Goal: Information Seeking & Learning: Learn about a topic

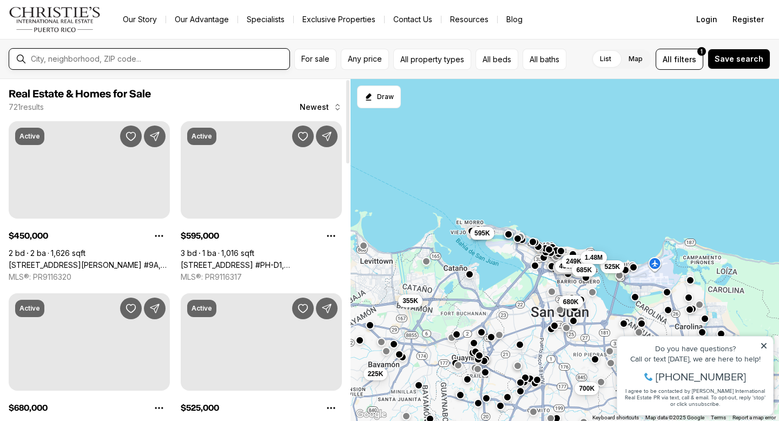
click at [168, 60] on input "text" at bounding box center [158, 59] width 254 height 9
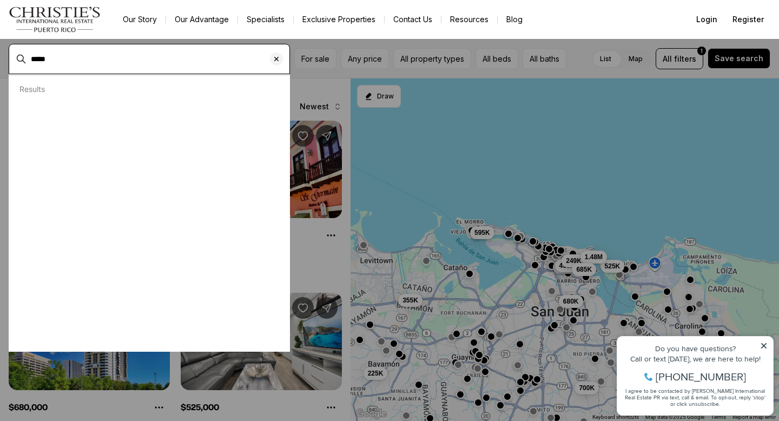
type input "*****"
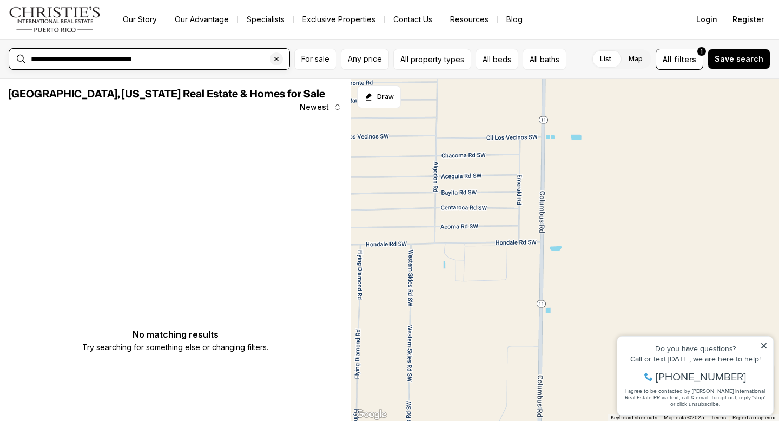
click at [150, 58] on input "**********" at bounding box center [158, 59] width 254 height 9
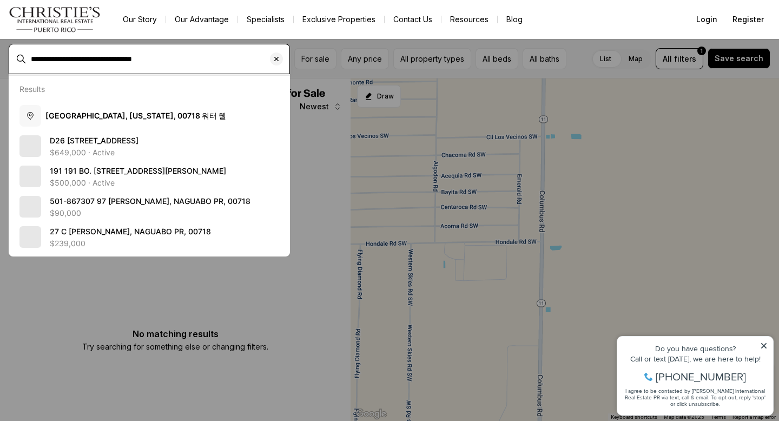
click at [150, 58] on input "**********" at bounding box center [158, 59] width 254 height 9
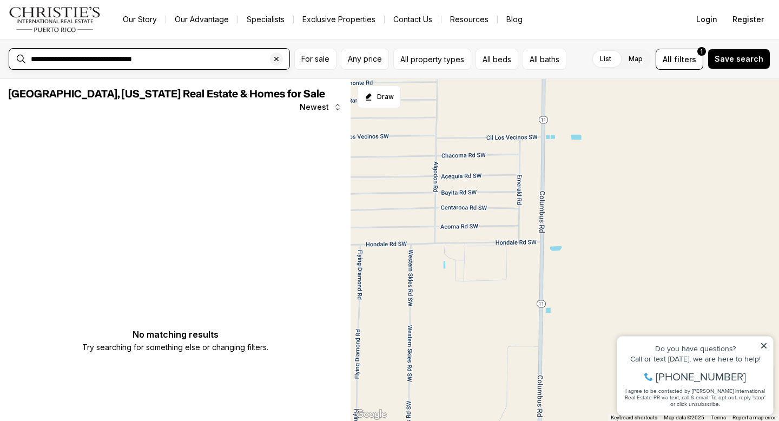
click at [150, 58] on input "**********" at bounding box center [158, 59] width 254 height 9
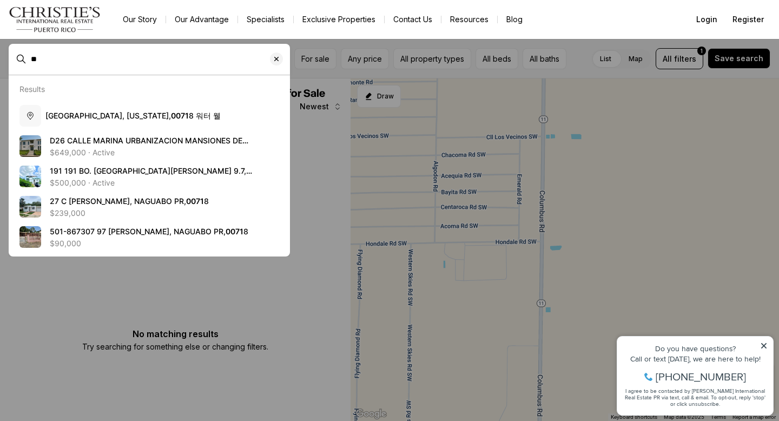
type input "*"
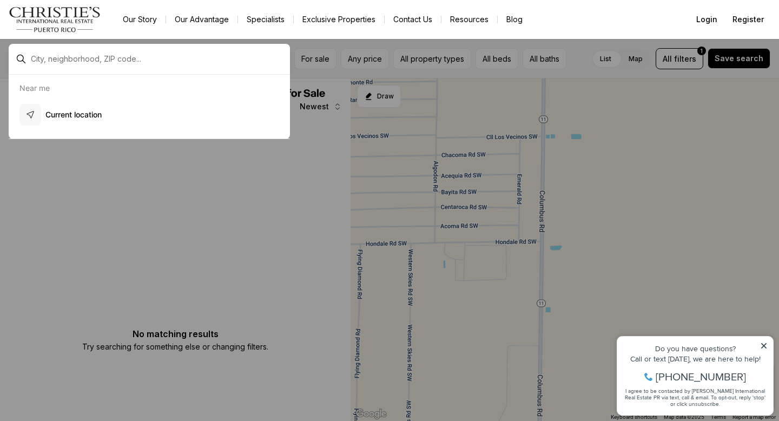
type input "*"
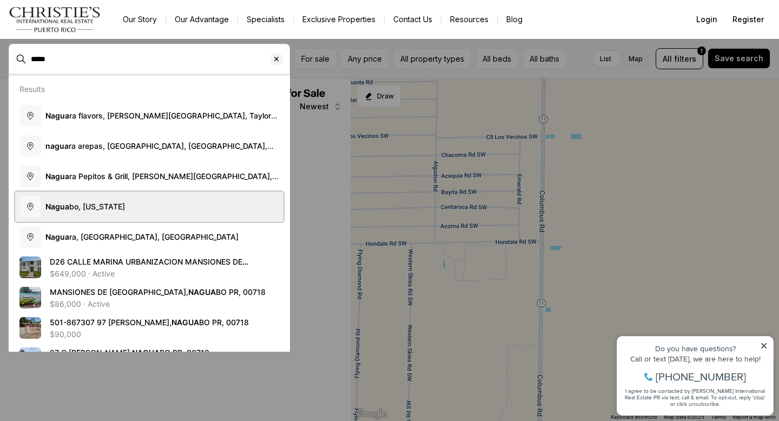
click at [149, 199] on button "Nagua bo, Puerto Rico" at bounding box center [149, 207] width 268 height 30
type input "**********"
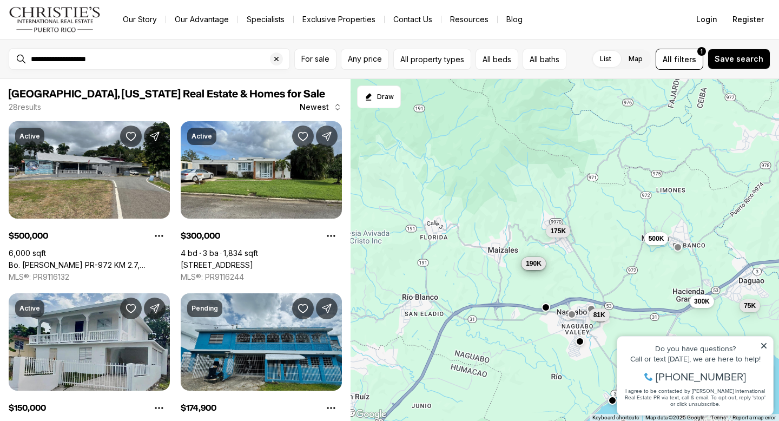
drag, startPoint x: 383, startPoint y: 338, endPoint x: 525, endPoint y: 354, distance: 142.7
click at [525, 354] on div "81K 500K 300K 150K 250K 190K 649K 175K 325K 330K 75K 260K" at bounding box center [565, 250] width 429 height 343
click at [765, 344] on icon at bounding box center [763, 345] width 5 height 5
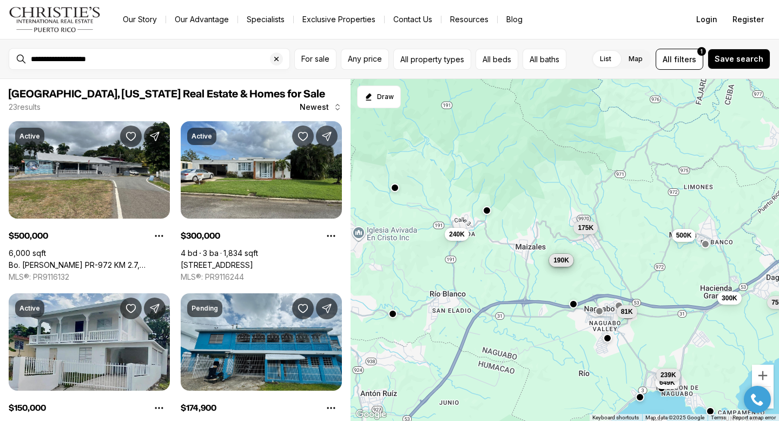
drag, startPoint x: 489, startPoint y: 250, endPoint x: 517, endPoint y: 248, distance: 27.7
click at [517, 248] on div "81K 500K 300K 150K 250K 190K 649K 239K 175K 75K 86K 240K" at bounding box center [565, 250] width 429 height 343
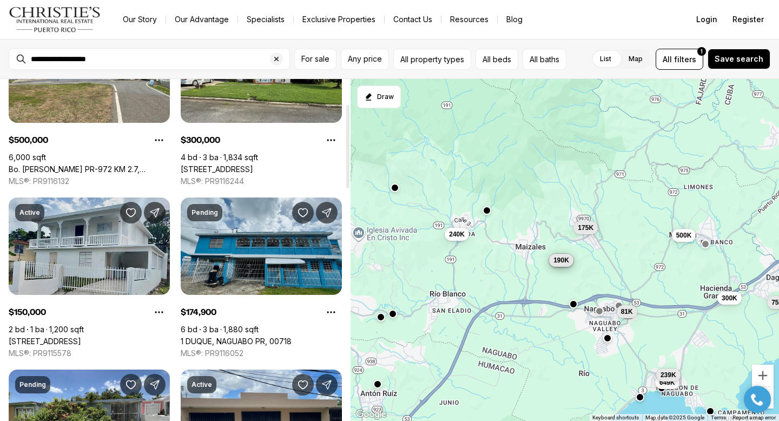
scroll to position [102, 0]
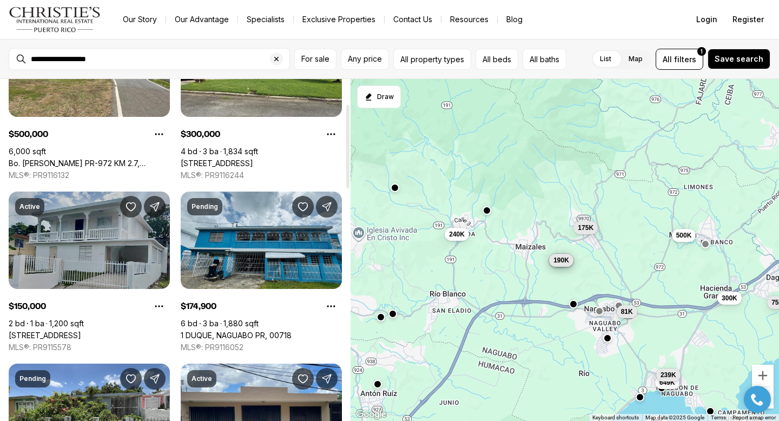
click at [81, 331] on link "BO DAGUAO 567, NAGUABO PR, 00718" at bounding box center [45, 336] width 73 height 10
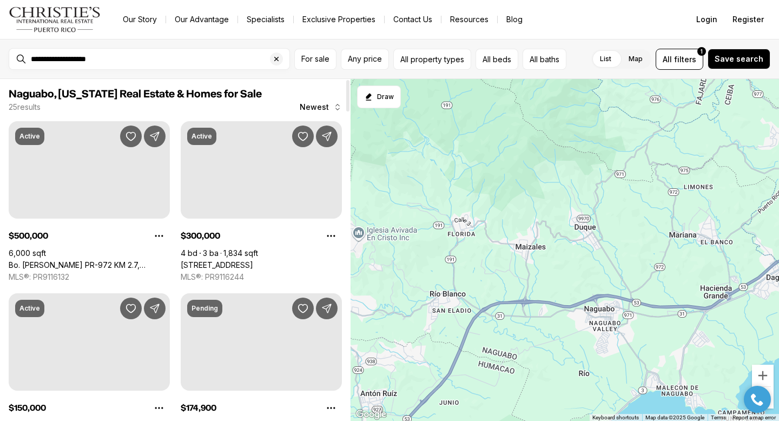
scroll to position [102, 0]
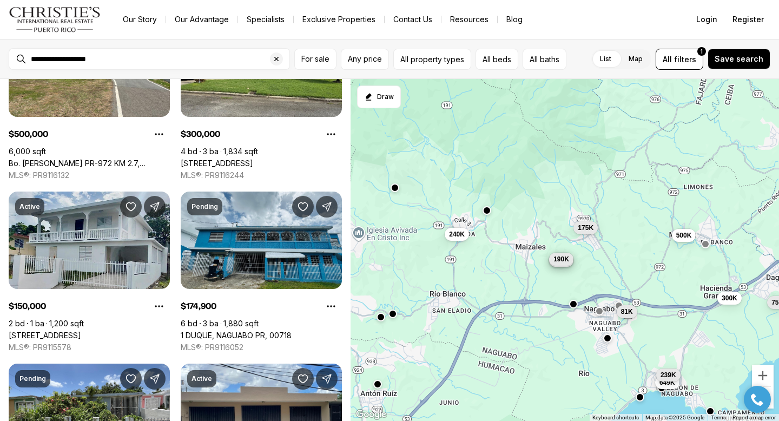
click at [560, 261] on span "190K" at bounding box center [562, 258] width 16 height 9
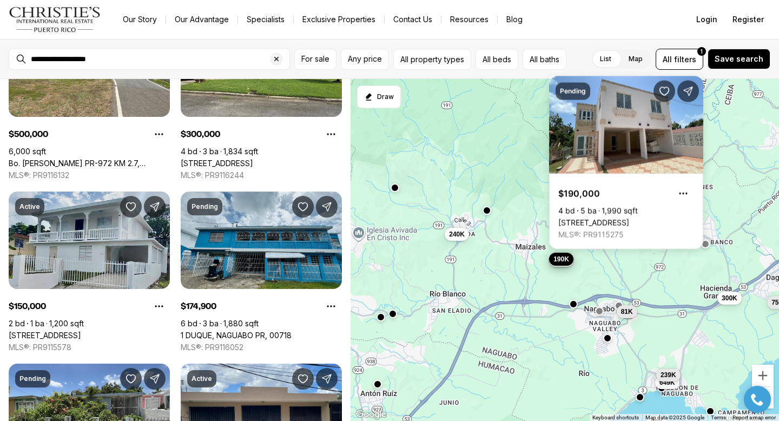
click at [501, 265] on div "500K 300K 150K 250K 190K 175K 81K 649K 75K 239K 86K 240K" at bounding box center [565, 250] width 429 height 343
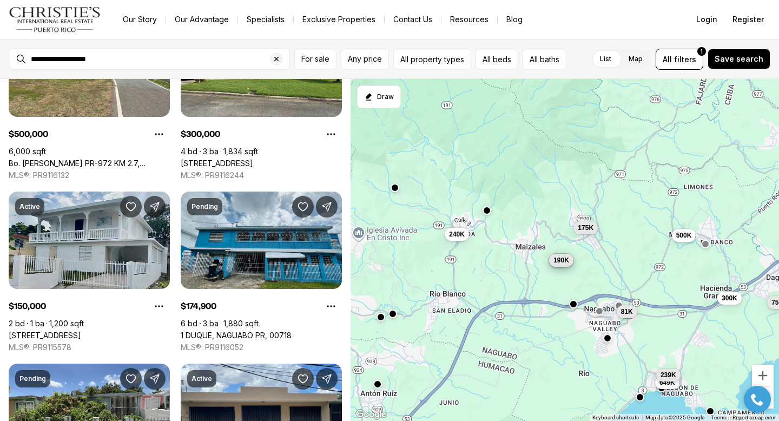
click at [489, 214] on div at bounding box center [487, 210] width 9 height 9
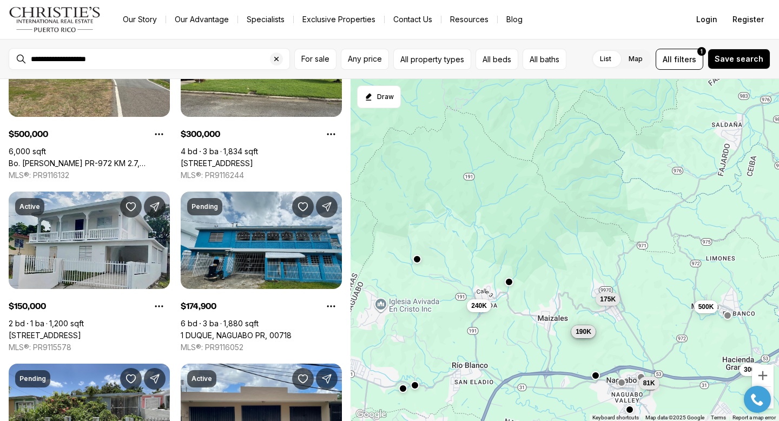
drag, startPoint x: 517, startPoint y: 198, endPoint x: 540, endPoint y: 272, distance: 77.0
click at [540, 272] on div "500K 300K 150K 250K 190K 175K 81K 649K 75K 239K 86K 240K" at bounding box center [565, 250] width 429 height 343
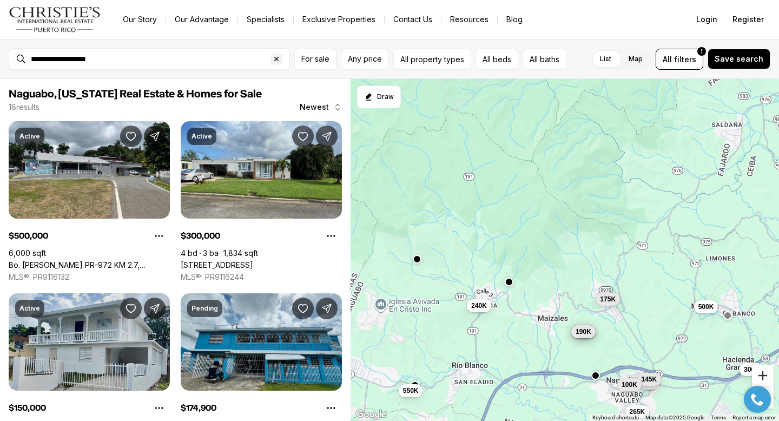
click at [765, 375] on button "Zoom in" at bounding box center [763, 376] width 22 height 22
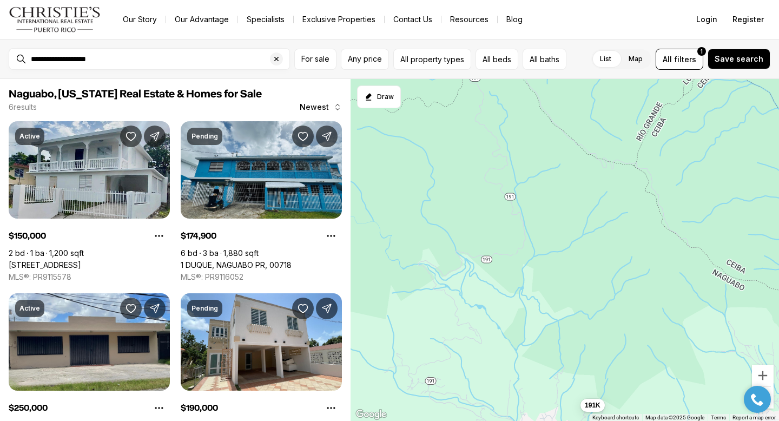
drag, startPoint x: 521, startPoint y: 214, endPoint x: 658, endPoint y: 307, distance: 165.9
click at [658, 307] on div "150K 250K 190K 175K 240K 191K" at bounding box center [565, 250] width 429 height 343
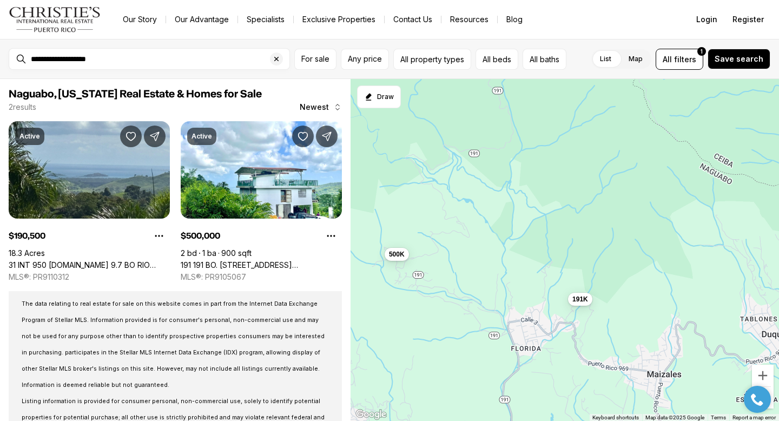
drag, startPoint x: 658, startPoint y: 307, endPoint x: 646, endPoint y: 201, distance: 107.3
click at [646, 201] on div "191K 500K" at bounding box center [565, 250] width 429 height 343
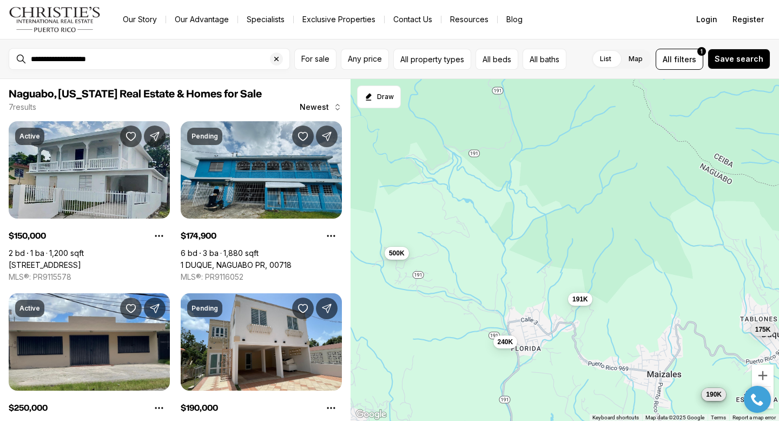
click at [401, 257] on span "500K" at bounding box center [397, 252] width 16 height 9
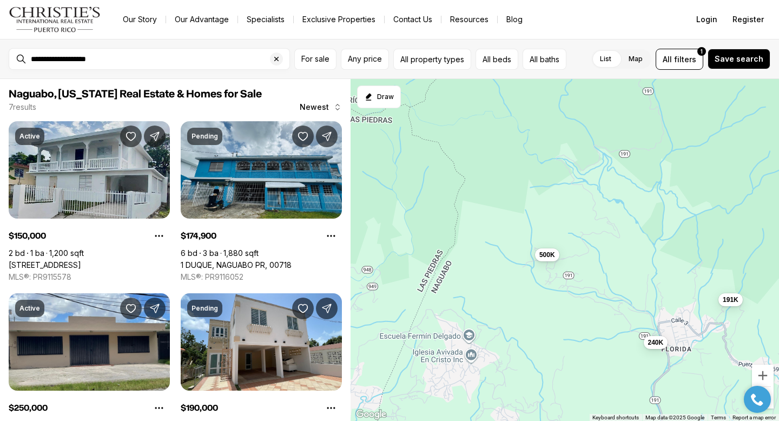
drag, startPoint x: 453, startPoint y: 198, endPoint x: 604, endPoint y: 199, distance: 151.5
click at [604, 199] on div "191K 500K 150K 250K 190K 175K 240K" at bounding box center [565, 250] width 429 height 343
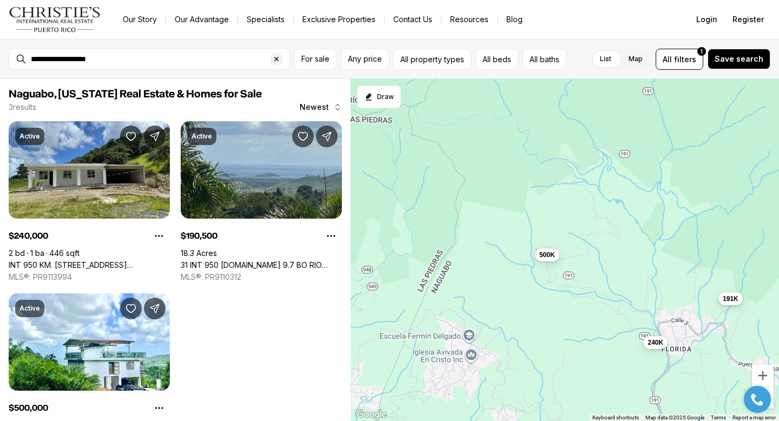
click at [729, 301] on span "191K" at bounding box center [731, 298] width 16 height 9
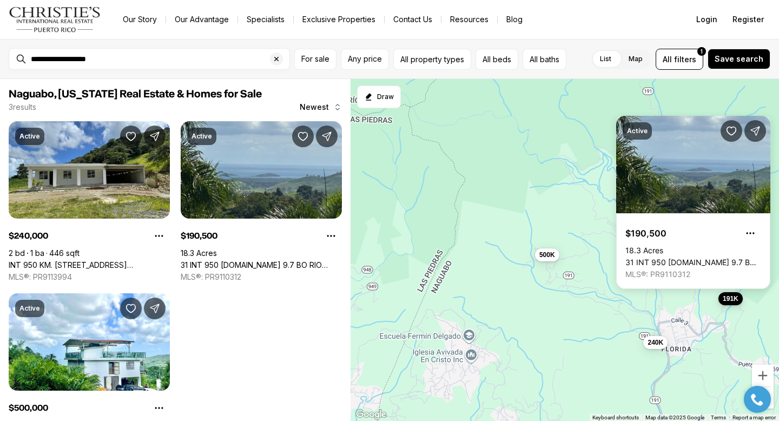
click at [729, 301] on span "191K" at bounding box center [731, 298] width 16 height 9
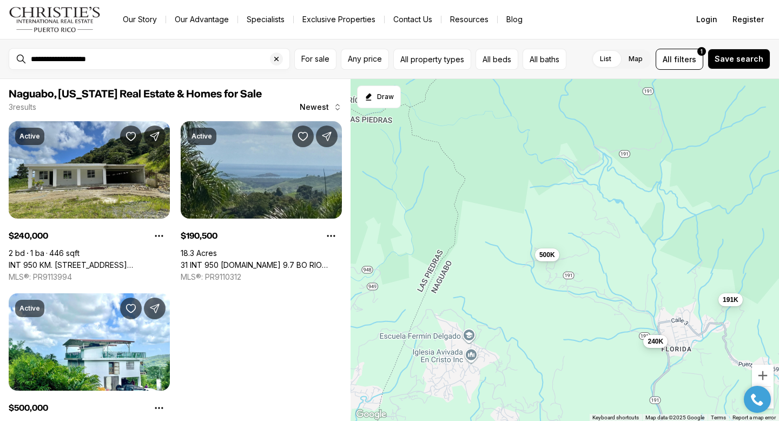
click at [657, 343] on span "240K" at bounding box center [656, 341] width 16 height 9
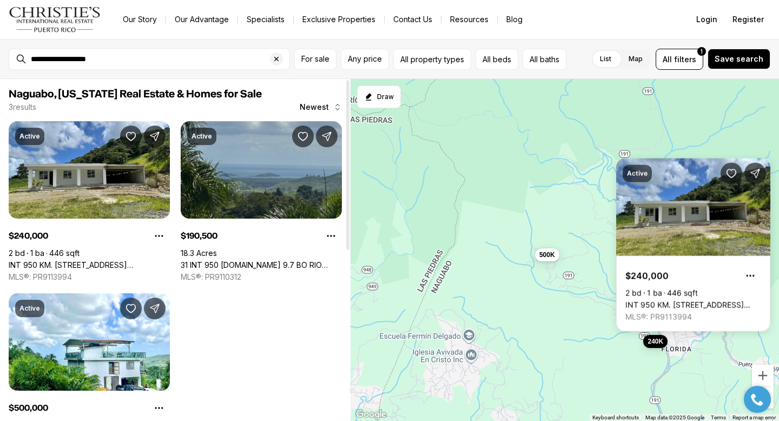
click at [243, 260] on link "31 INT 950 KM.HM 9.7 BO RIO BLANCO, NAGUABO PR, 00718" at bounding box center [261, 265] width 161 height 10
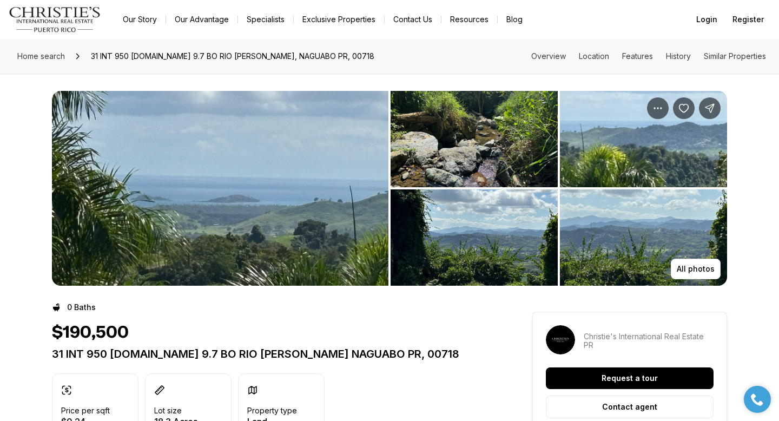
drag, startPoint x: 225, startPoint y: 266, endPoint x: 229, endPoint y: 193, distance: 72.6
click at [229, 193] on img "View image gallery" at bounding box center [220, 188] width 337 height 195
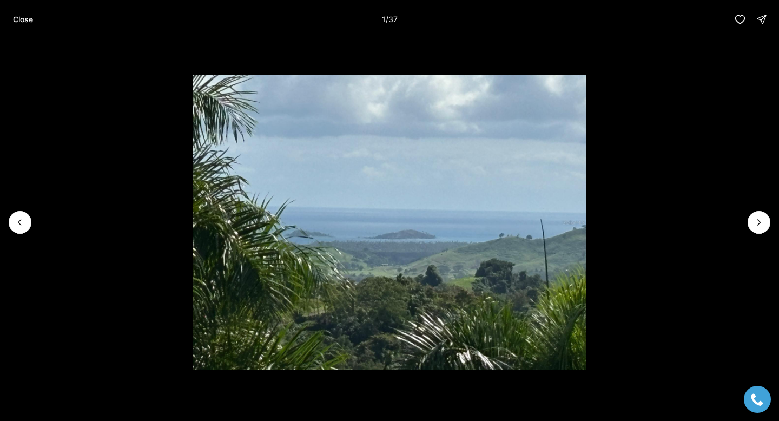
click at [229, 193] on img "1 of 37" at bounding box center [389, 222] width 393 height 295
click at [24, 14] on button "Close" at bounding box center [22, 20] width 33 height 22
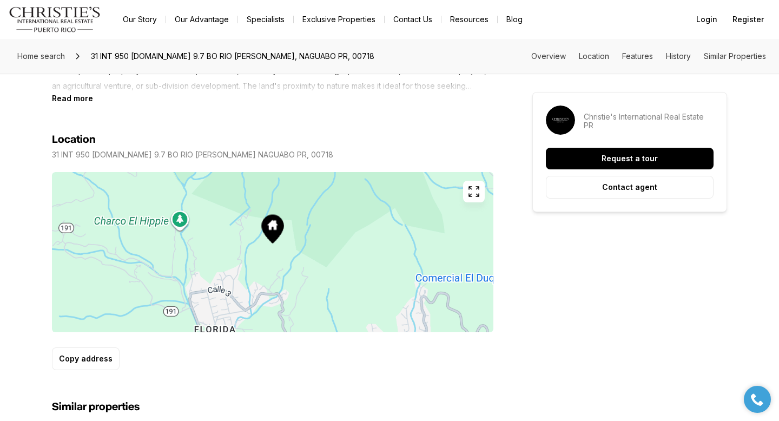
scroll to position [492, 0]
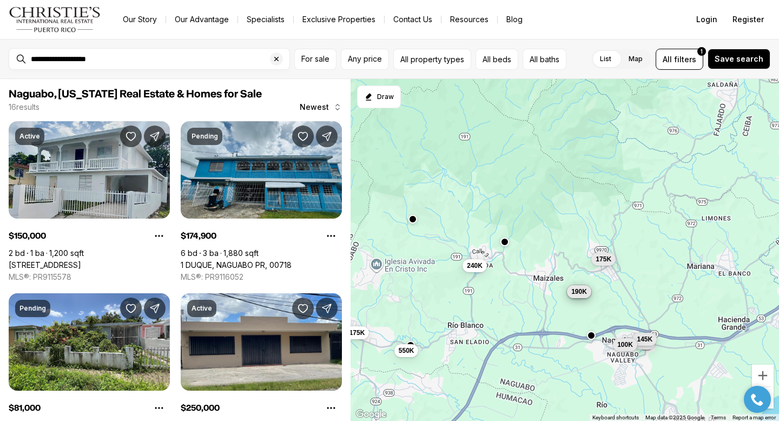
drag, startPoint x: 534, startPoint y: 317, endPoint x: 440, endPoint y: 249, distance: 115.9
click at [440, 249] on div "240K 150K 250K 190K 175K 81K 55K 175K 595K 145K 550K 100K" at bounding box center [565, 250] width 429 height 343
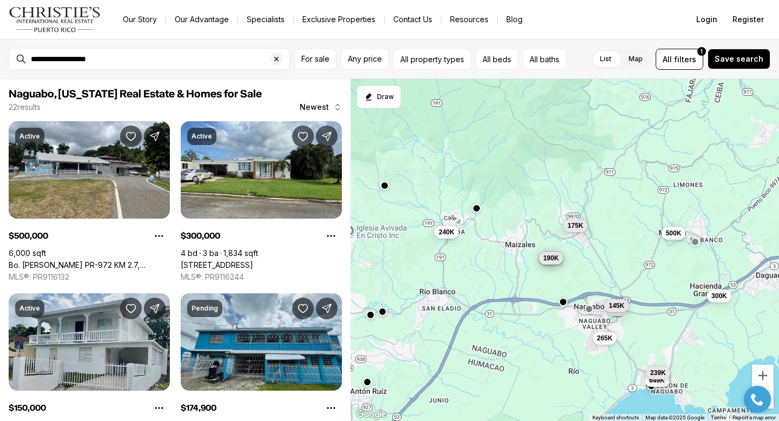
drag, startPoint x: 515, startPoint y: 292, endPoint x: 484, endPoint y: 258, distance: 46.0
click at [484, 258] on div "240K 150K 250K 190K 175K 81K 145K 500K 300K 649K 239K 265K" at bounding box center [565, 250] width 429 height 343
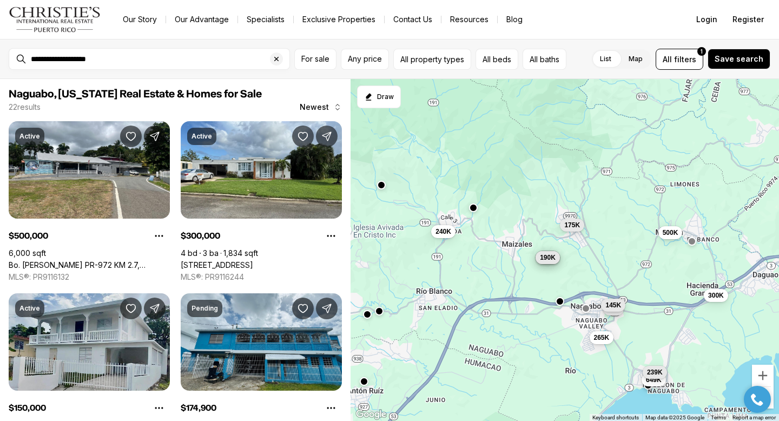
click at [484, 258] on div "240K 150K 250K 190K 175K 81K 145K 500K 300K 649K 239K 265K" at bounding box center [565, 250] width 429 height 343
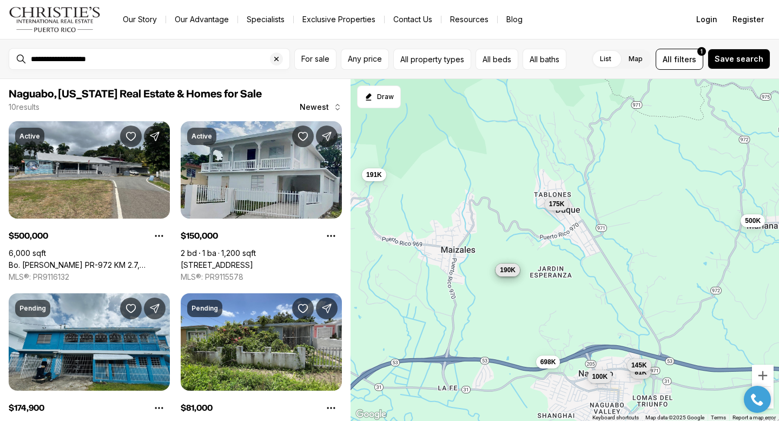
click at [558, 208] on button "175K" at bounding box center [557, 203] width 24 height 13
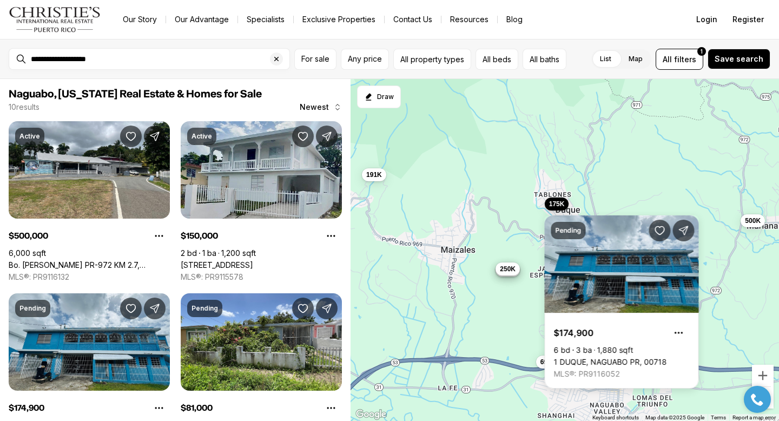
click at [507, 269] on span "250K" at bounding box center [508, 268] width 16 height 9
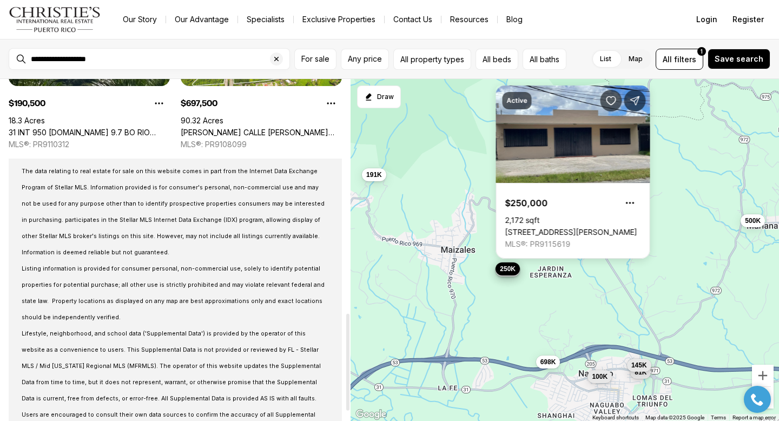
scroll to position [829, 0]
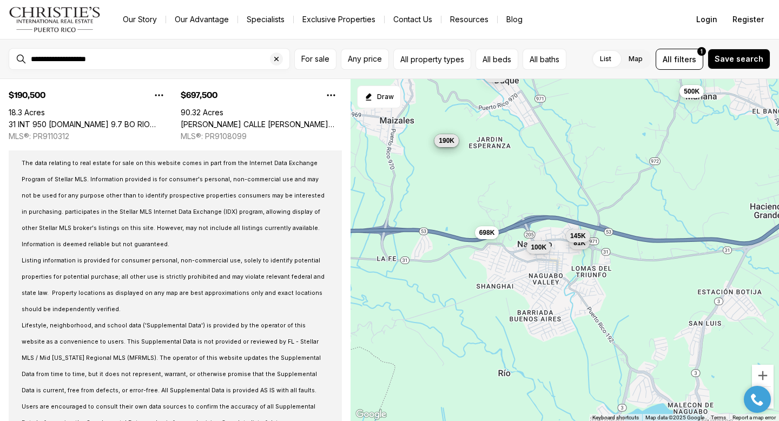
drag, startPoint x: 485, startPoint y: 304, endPoint x: 423, endPoint y: 174, distance: 144.0
click at [423, 174] on div "191K 150K 250K 190K 175K 81K 145K 100K 698K 500K" at bounding box center [565, 250] width 429 height 343
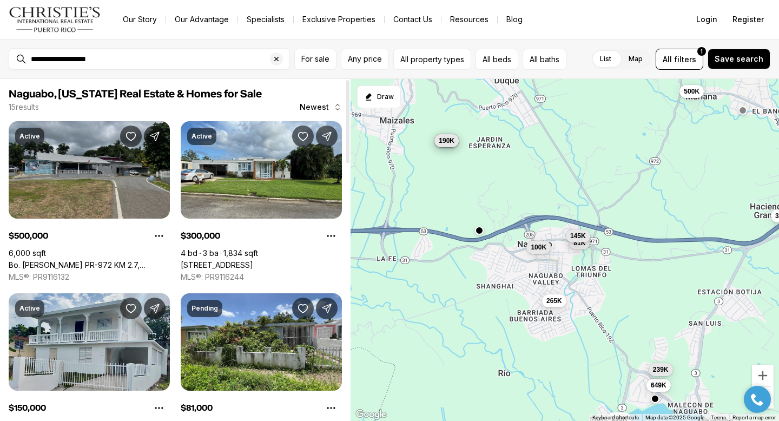
click at [118, 260] on link "Bo. [PERSON_NAME] PR-972 KM 2.7, NAGUABO PR, 00718" at bounding box center [89, 265] width 161 height 10
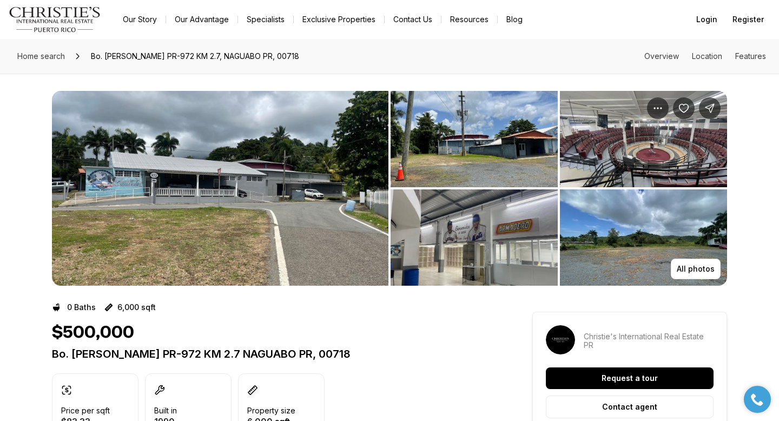
click at [281, 191] on img "View image gallery" at bounding box center [220, 188] width 337 height 195
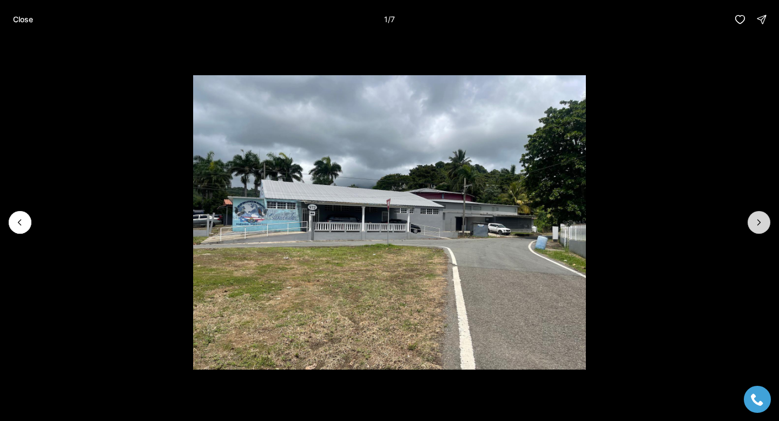
click at [752, 223] on button "Next slide" at bounding box center [759, 222] width 23 height 23
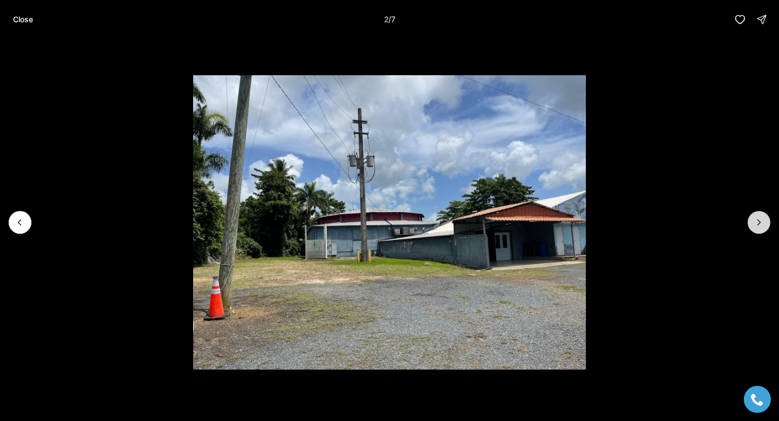
click at [760, 223] on icon "Next slide" at bounding box center [759, 222] width 11 height 11
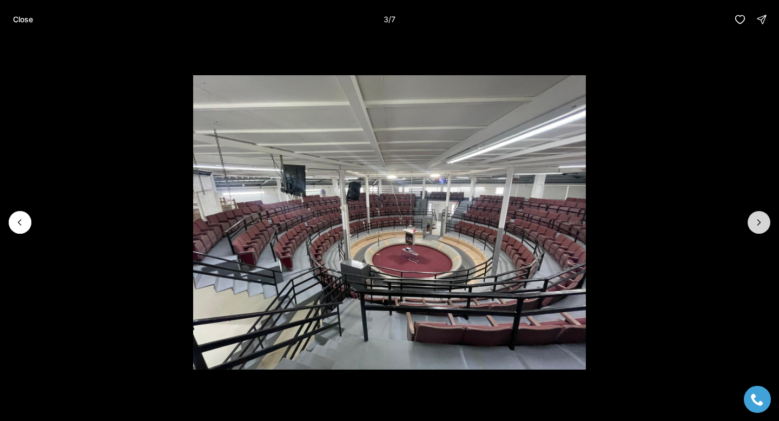
click at [760, 223] on icon "Next slide" at bounding box center [759, 222] width 11 height 11
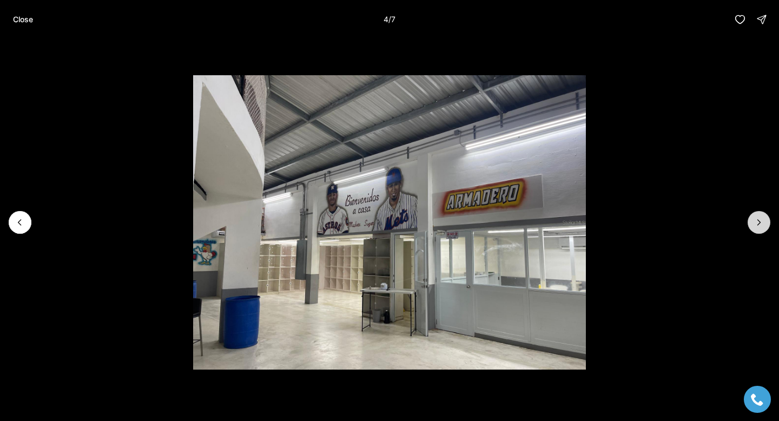
click at [760, 223] on icon "Next slide" at bounding box center [759, 222] width 11 height 11
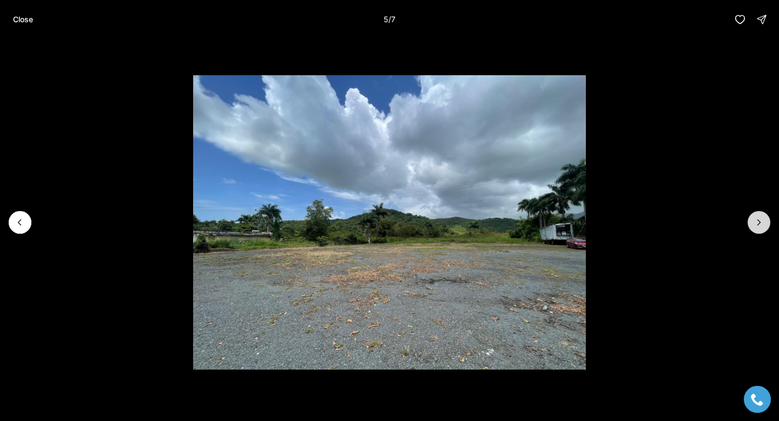
click at [760, 223] on icon "Next slide" at bounding box center [759, 222] width 11 height 11
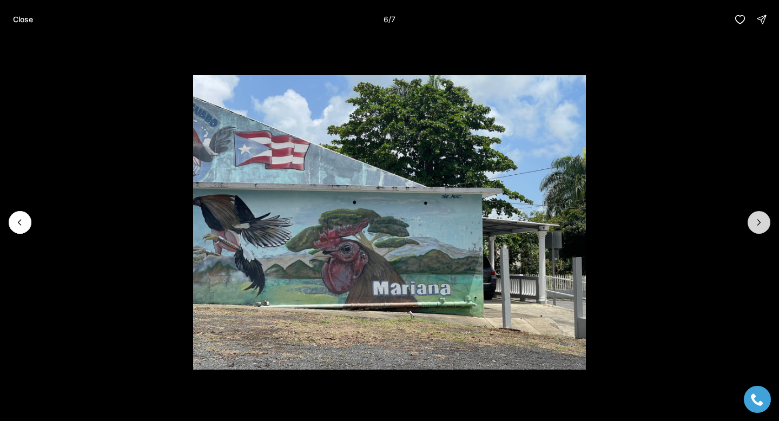
click at [760, 223] on icon "Next slide" at bounding box center [759, 222] width 11 height 11
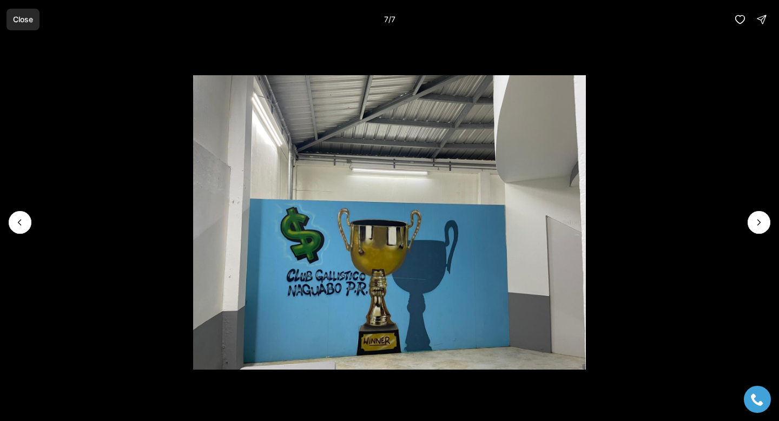
click at [22, 22] on p "Close" at bounding box center [23, 19] width 20 height 9
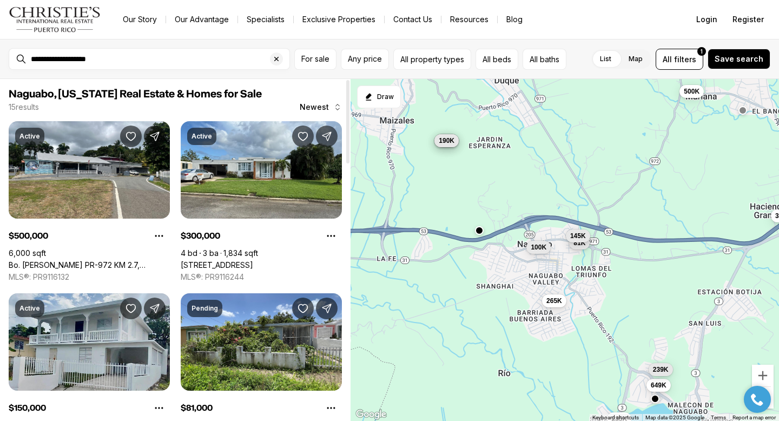
click at [91, 260] on link "Bo. [PERSON_NAME] PR-972 KM 2.7, NAGUABO PR, 00718" at bounding box center [89, 265] width 161 height 10
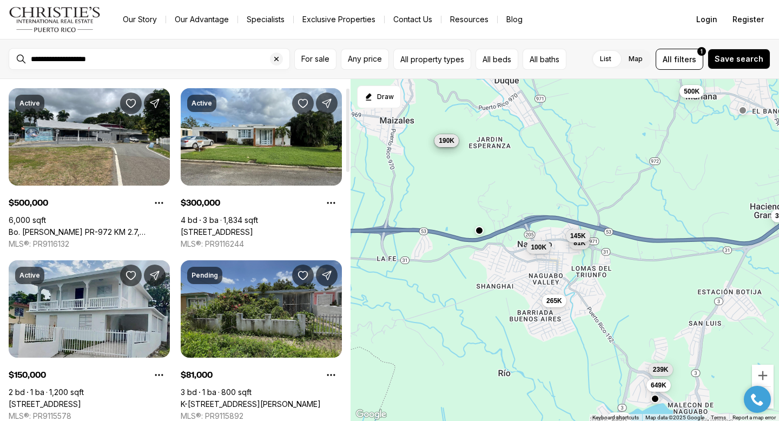
scroll to position [35, 0]
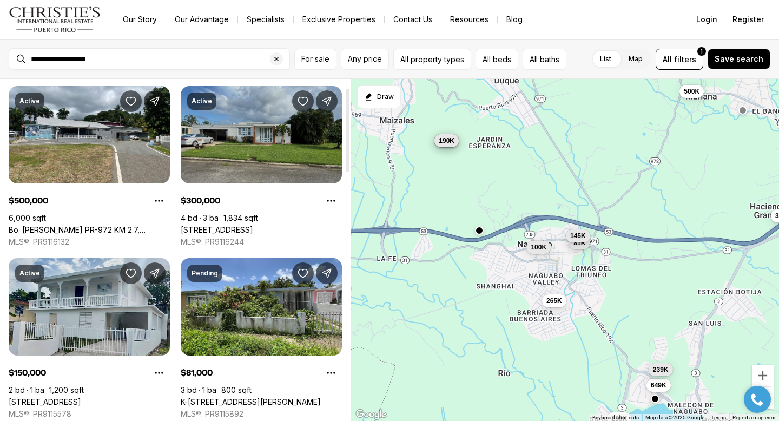
click at [243, 225] on link "45 CASIA, HACIENDA GRANDE, NAGUABO PR, 00718" at bounding box center [217, 230] width 73 height 10
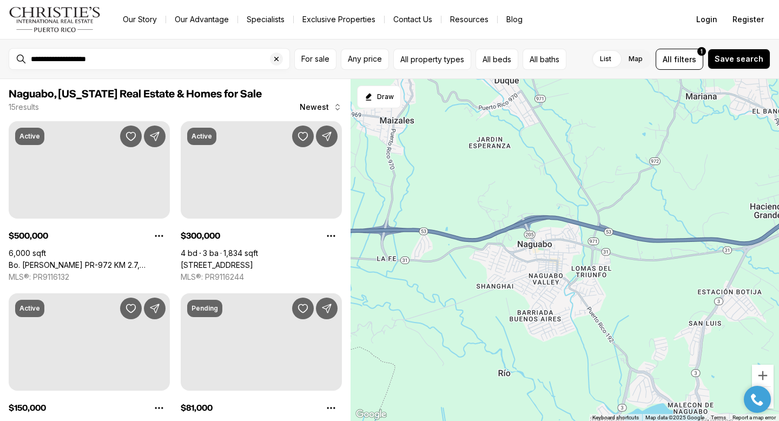
scroll to position [35, 0]
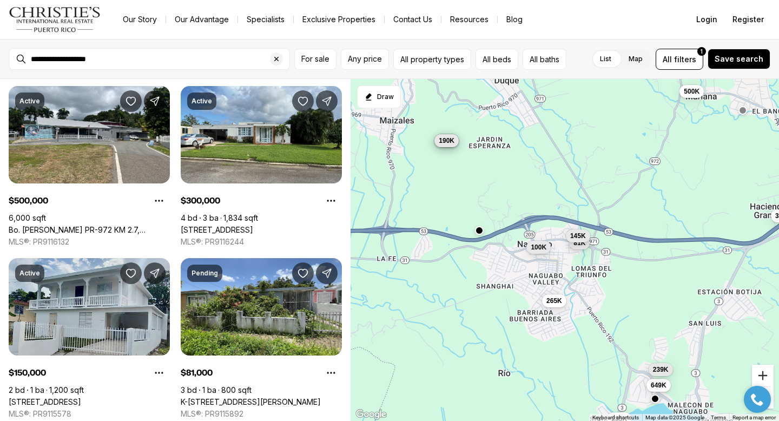
click at [764, 373] on button "Zoom in" at bounding box center [763, 376] width 22 height 22
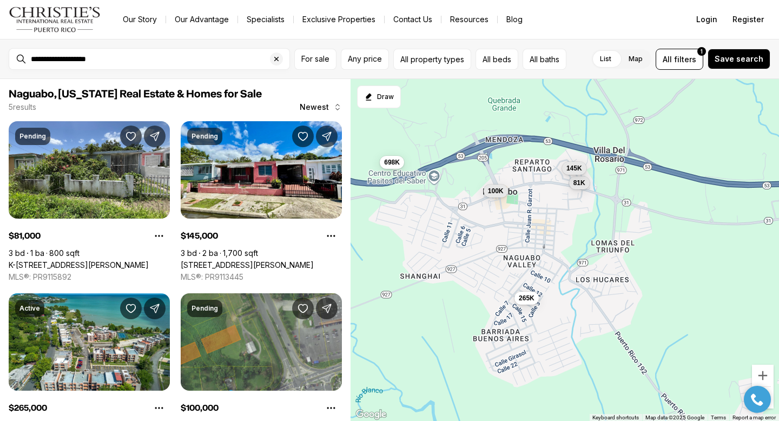
drag, startPoint x: 709, startPoint y: 333, endPoint x: 704, endPoint y: 288, distance: 44.7
click at [704, 288] on div "81K 145K 265K 100K 698K" at bounding box center [565, 250] width 429 height 343
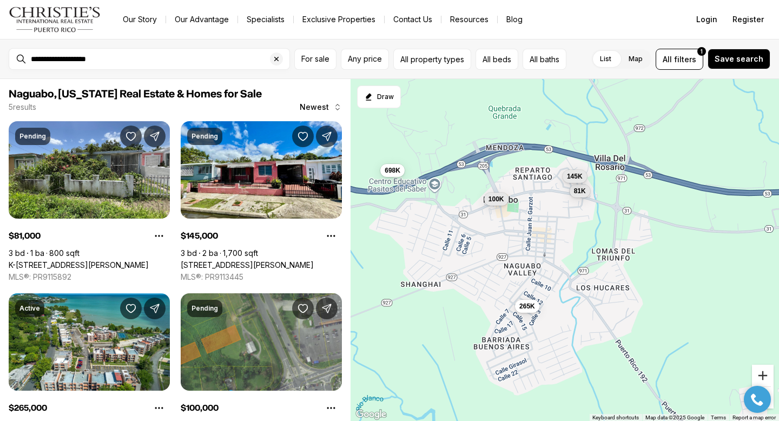
click at [765, 373] on button "Zoom in" at bounding box center [763, 376] width 22 height 22
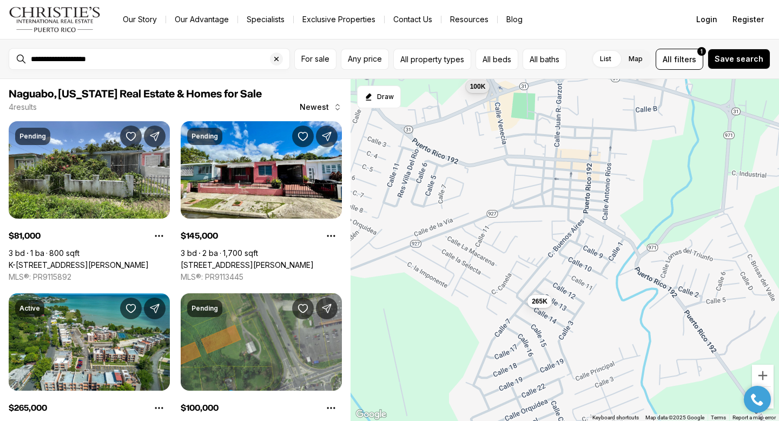
drag, startPoint x: 715, startPoint y: 305, endPoint x: 779, endPoint y: 250, distance: 84.4
click at [779, 250] on div "81K 145K 265K 100K" at bounding box center [565, 250] width 429 height 343
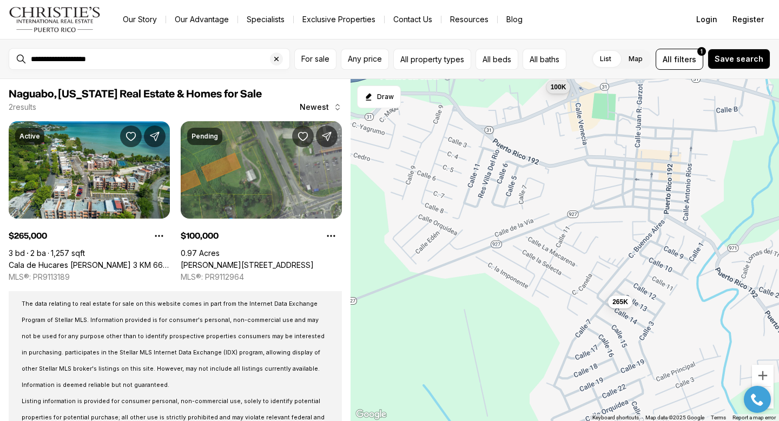
drag, startPoint x: 616, startPoint y: 217, endPoint x: 698, endPoint y: 218, distance: 81.7
click at [698, 218] on div "265K 100K" at bounding box center [565, 250] width 429 height 343
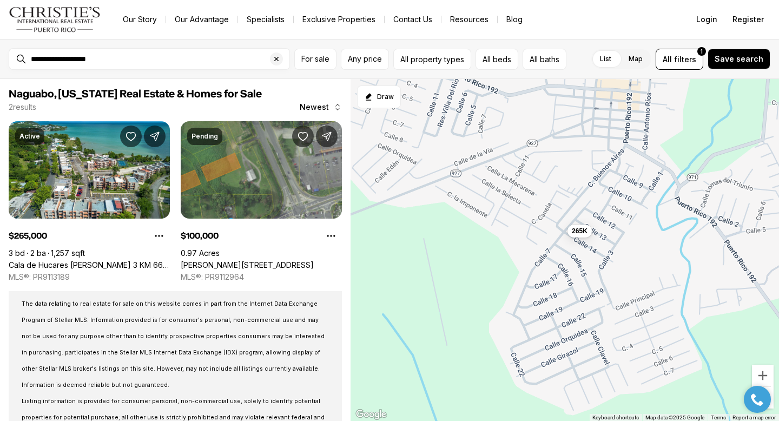
drag, startPoint x: 657, startPoint y: 325, endPoint x: 616, endPoint y: 253, distance: 82.9
click at [616, 253] on div "265K 100K" at bounding box center [565, 250] width 429 height 343
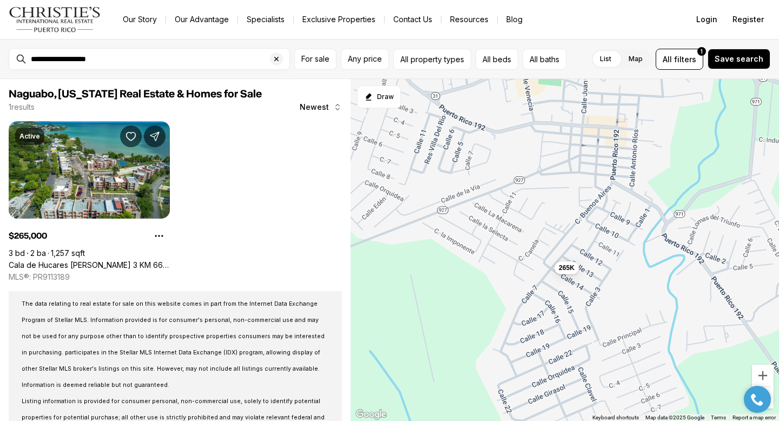
drag, startPoint x: 631, startPoint y: 253, endPoint x: 619, endPoint y: 294, distance: 43.0
click at [619, 294] on div "265K" at bounding box center [565, 250] width 429 height 343
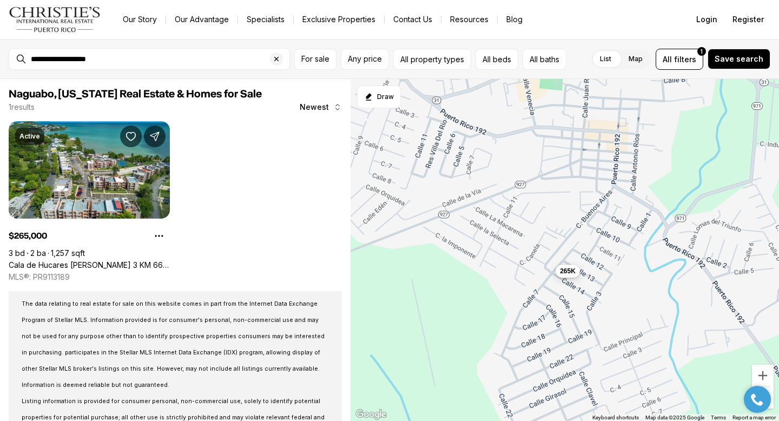
click at [573, 272] on span "265K" at bounding box center [568, 270] width 16 height 9
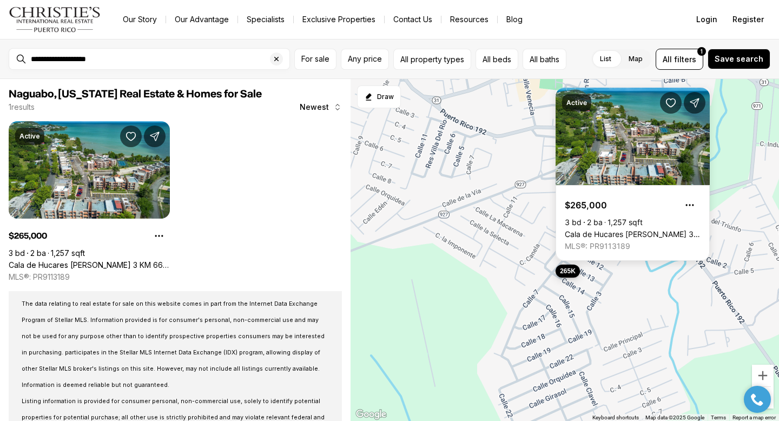
click at [573, 272] on span "265K" at bounding box center [568, 270] width 16 height 9
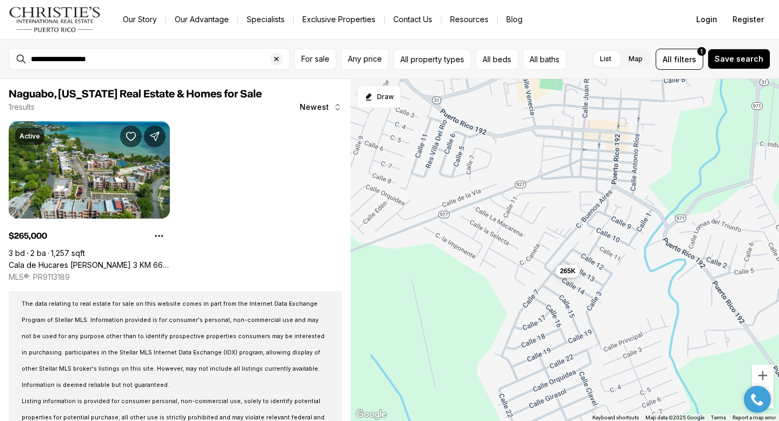
click at [573, 272] on span "265K" at bounding box center [568, 270] width 16 height 9
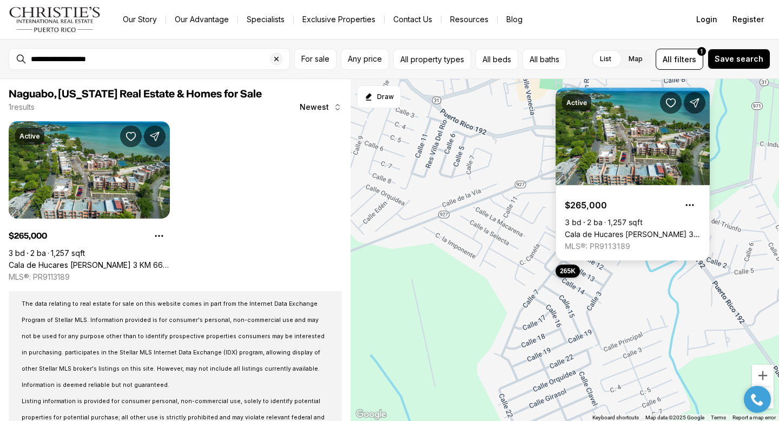
click at [774, 400] on div at bounding box center [758, 399] width 38 height 27
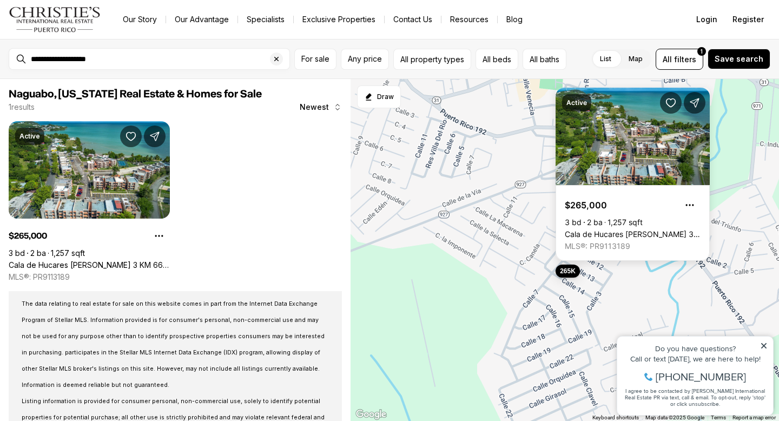
click at [765, 347] on icon at bounding box center [764, 346] width 8 height 8
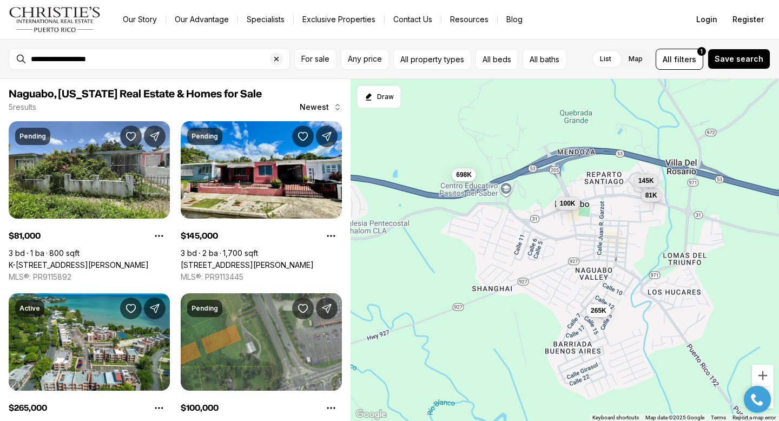
drag, startPoint x: 576, startPoint y: 219, endPoint x: 580, endPoint y: 258, distance: 39.7
click at [580, 258] on div "265K 81K 145K 100K 698K" at bounding box center [565, 250] width 429 height 343
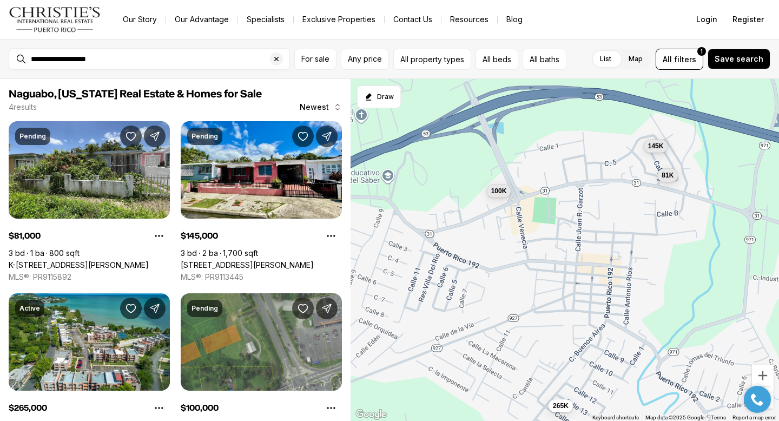
drag, startPoint x: 656, startPoint y: 219, endPoint x: 596, endPoint y: 219, distance: 60.1
click at [597, 219] on div "265K 81K 145K 100K" at bounding box center [565, 250] width 429 height 343
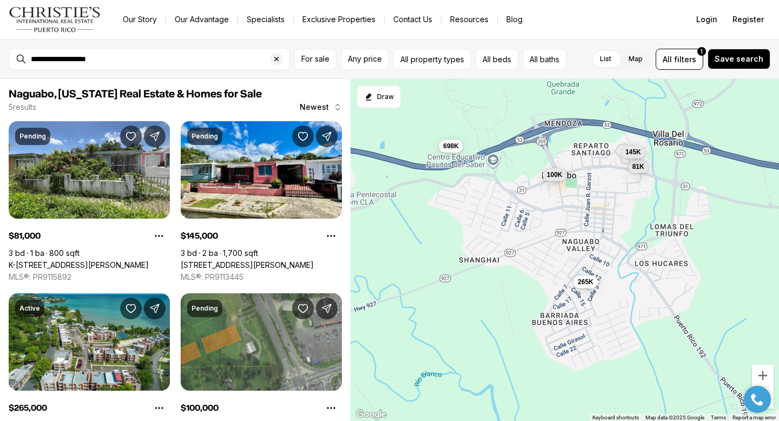
drag, startPoint x: 499, startPoint y: 295, endPoint x: 537, endPoint y: 239, distance: 68.1
click at [537, 239] on div "265K 81K 145K 100K 698K" at bounding box center [565, 250] width 429 height 343
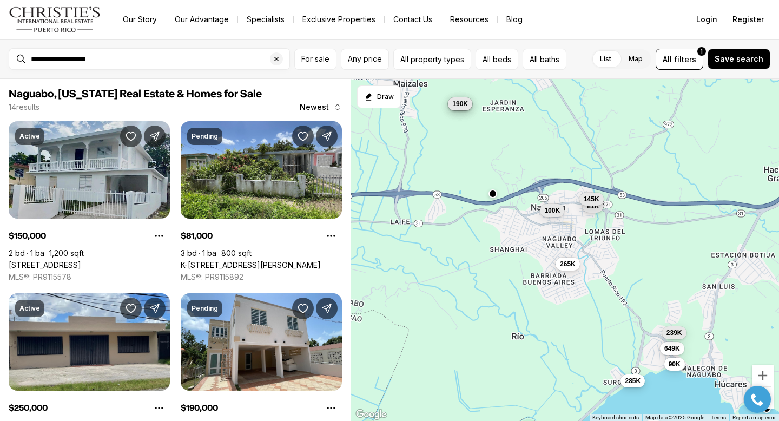
click at [634, 379] on span "285K" at bounding box center [633, 380] width 16 height 9
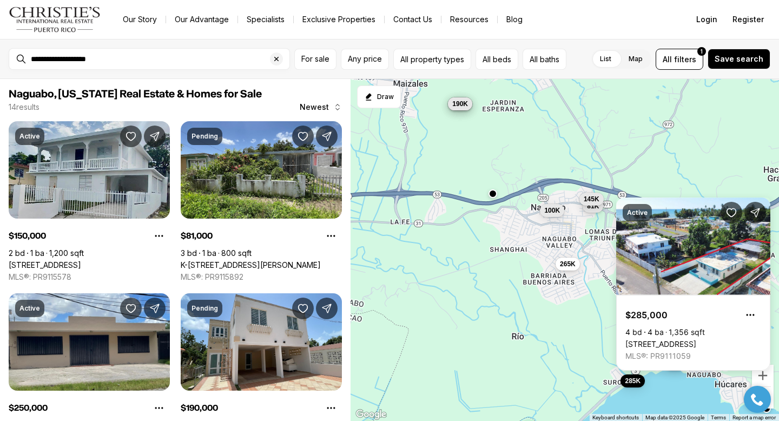
click at [499, 351] on div "265K 81K 145K 100K 150K 250K 190K 649K 239K 86K 285K 90K" at bounding box center [565, 250] width 429 height 343
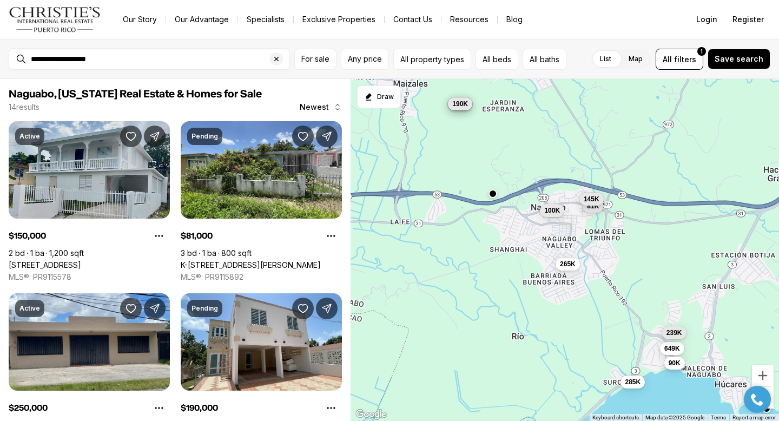
click at [679, 360] on span "90K" at bounding box center [675, 362] width 12 height 9
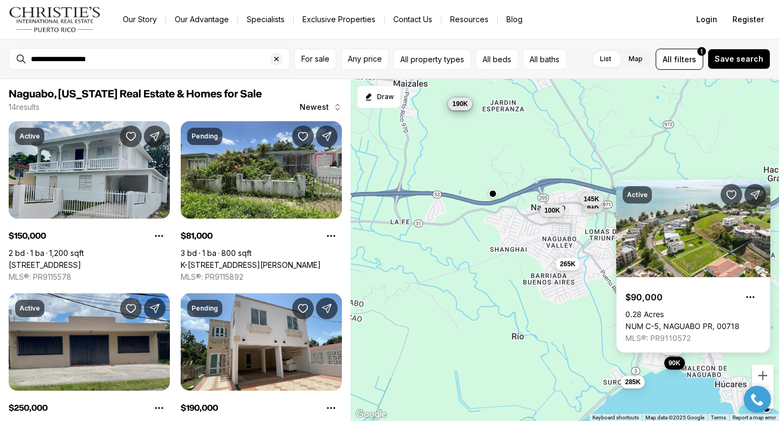
click at [664, 401] on div "265K 81K 145K 100K 150K 250K 190K 649K 239K 86K 285K 90K" at bounding box center [565, 250] width 429 height 343
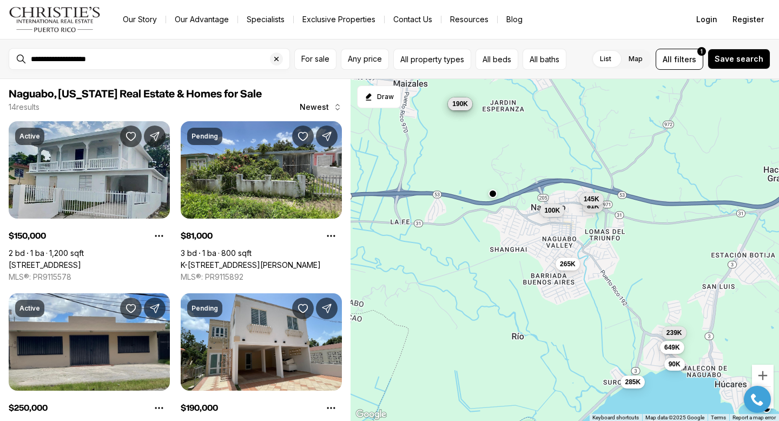
click at [676, 347] on span "649K" at bounding box center [673, 347] width 16 height 9
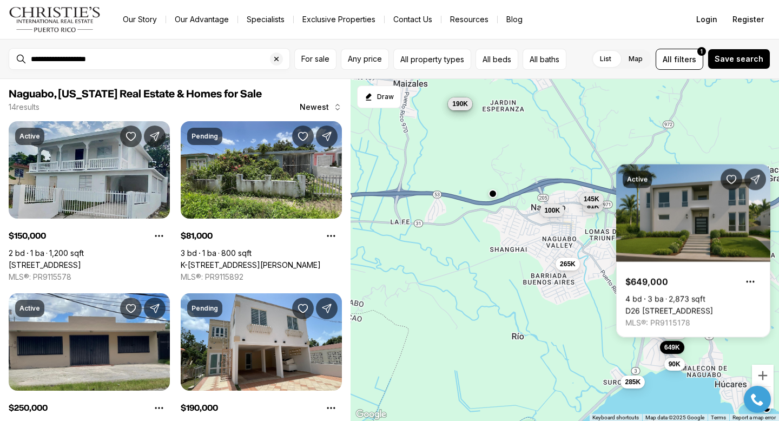
click at [663, 404] on div "265K 81K 145K 100K 150K 250K 190K 649K 239K 86K 285K 90K" at bounding box center [565, 250] width 429 height 343
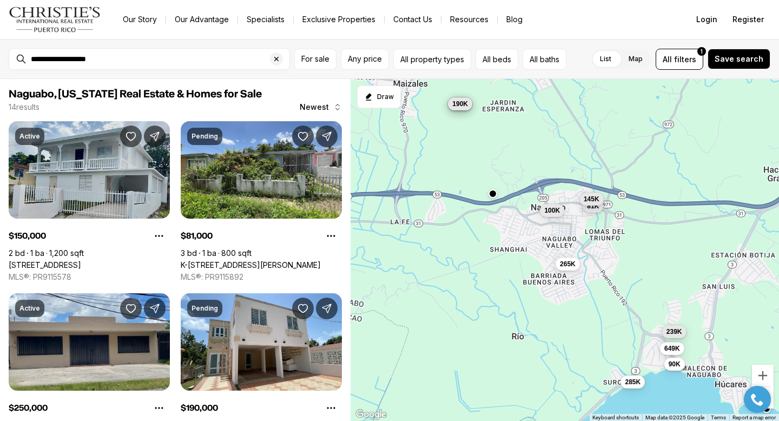
click at [680, 330] on span "239K" at bounding box center [675, 331] width 16 height 9
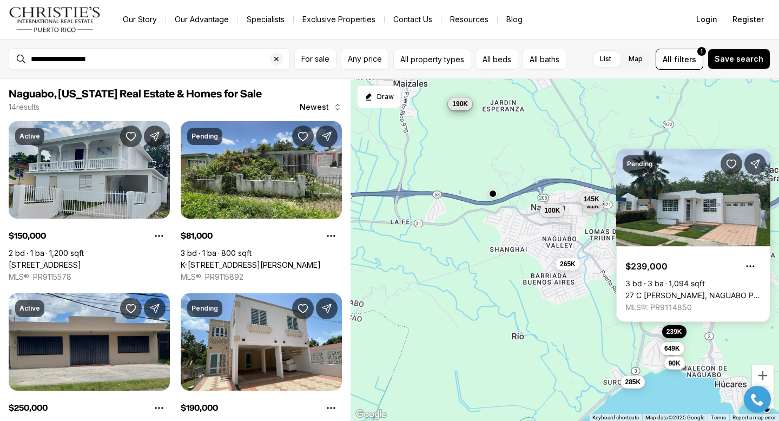
click at [678, 367] on button "90K" at bounding box center [675, 362] width 21 height 13
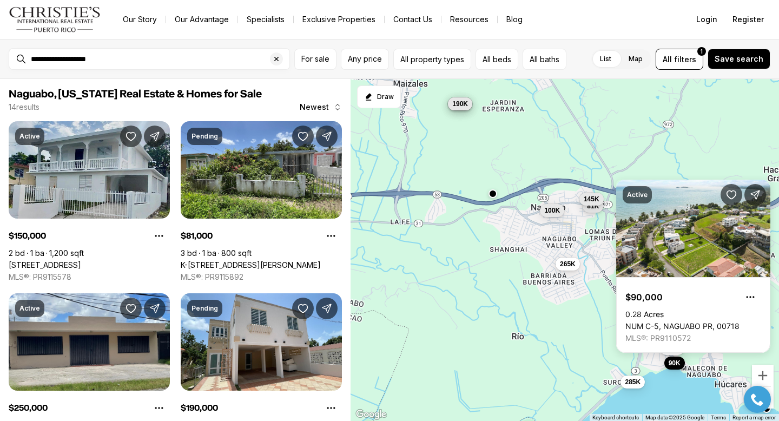
click at [676, 395] on div "265K 81K 145K 100K 150K 250K 190K 649K 239K 86K 285K 90K" at bounding box center [565, 250] width 429 height 343
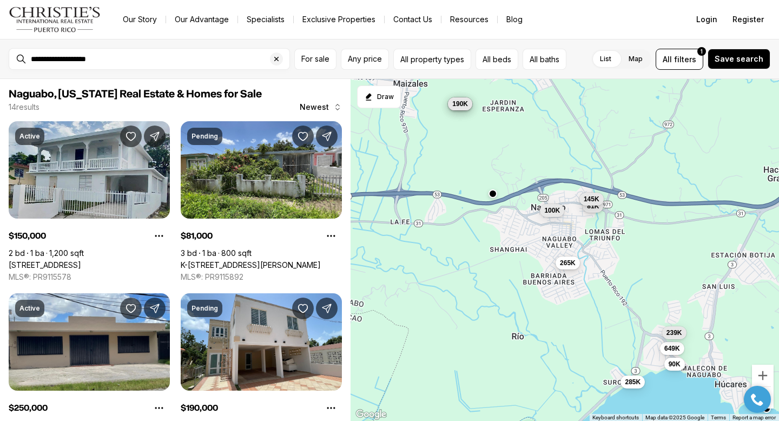
click at [570, 265] on span "265K" at bounding box center [568, 262] width 16 height 9
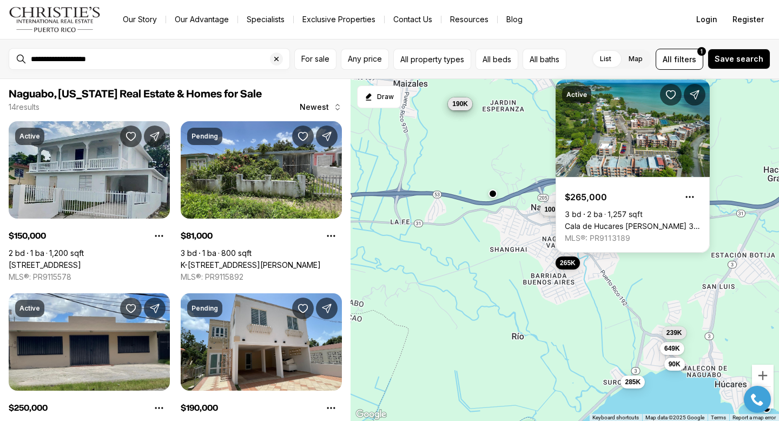
click at [548, 213] on span "100K" at bounding box center [552, 209] width 16 height 9
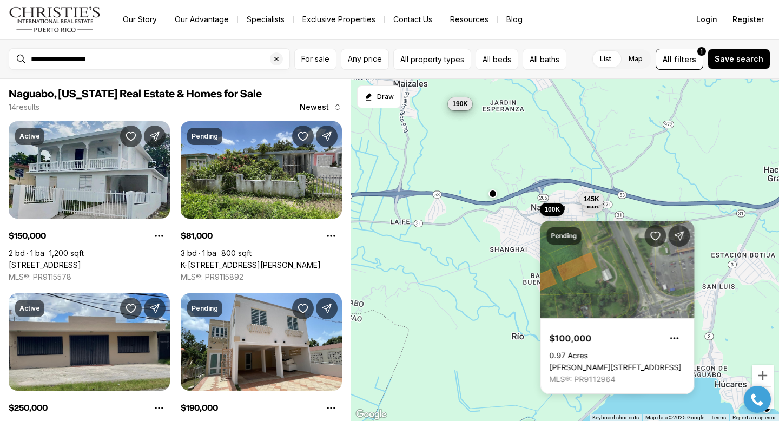
click at [659, 182] on div "265K 81K 145K 100K 150K 250K 190K 649K 239K 86K 285K 90K" at bounding box center [565, 250] width 429 height 343
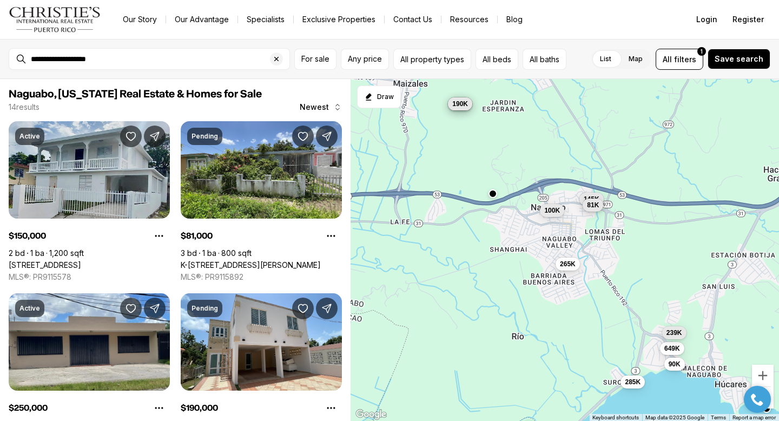
click at [598, 207] on span "81K" at bounding box center [593, 205] width 12 height 9
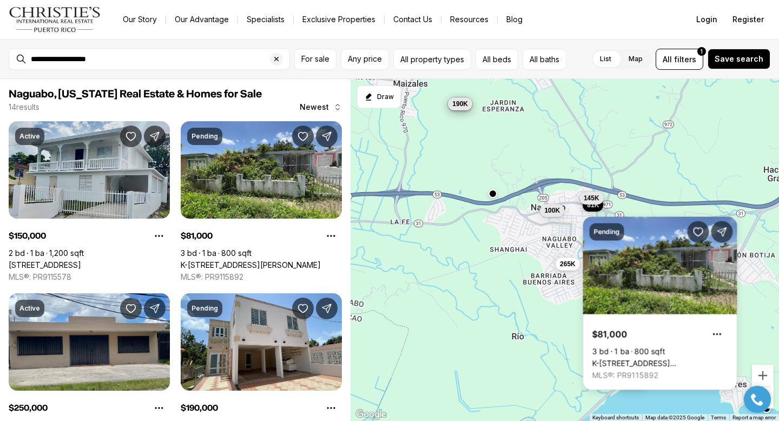
click at [596, 194] on span "145K" at bounding box center [592, 197] width 16 height 9
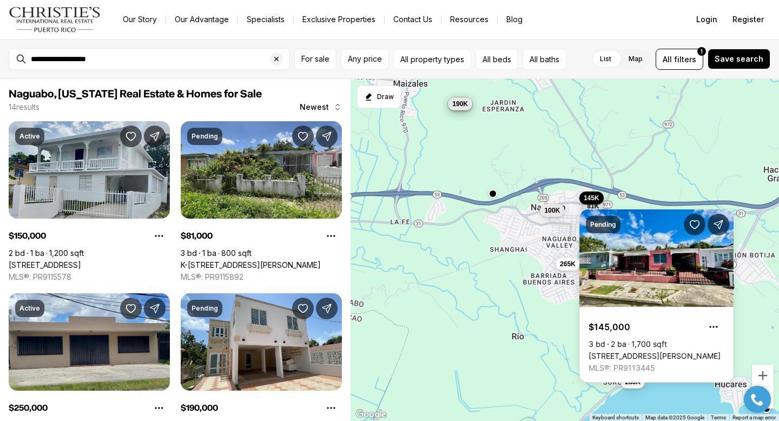
click at [589, 139] on div "265K 81K 145K 100K 150K 250K 190K 649K 239K 86K 285K 90K" at bounding box center [565, 250] width 429 height 343
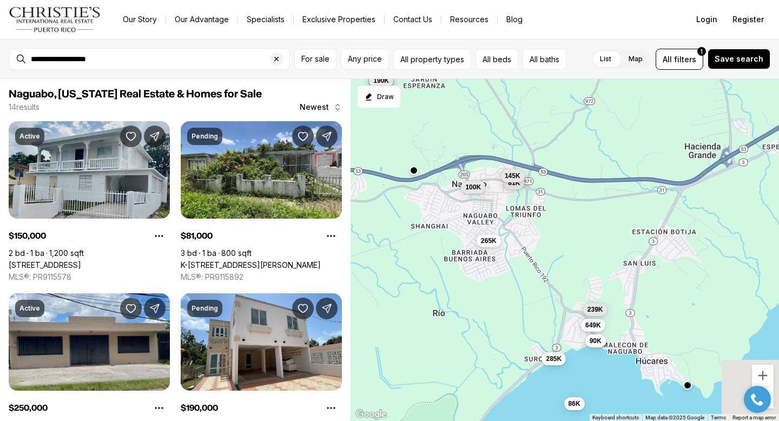
drag, startPoint x: 661, startPoint y: 265, endPoint x: 566, endPoint y: 240, distance: 99.0
click at [566, 240] on div "265K 81K 145K 100K 150K 250K 190K 649K 239K 86K 285K 90K" at bounding box center [565, 250] width 429 height 343
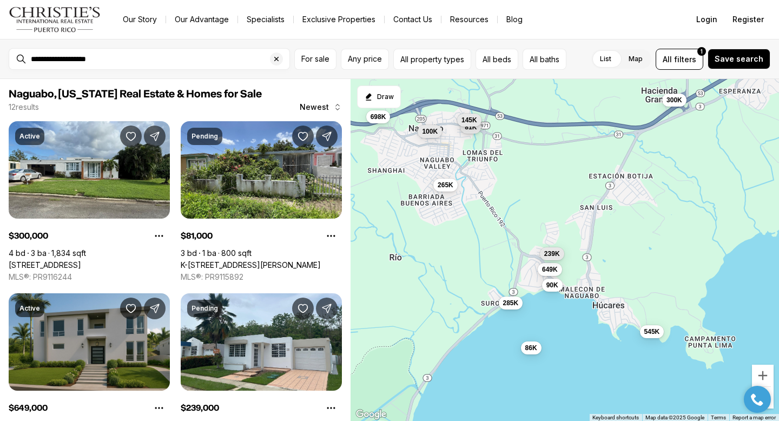
drag, startPoint x: 602, startPoint y: 256, endPoint x: 568, endPoint y: 187, distance: 77.4
click at [568, 187] on div "265K 81K 145K 100K 698K 649K 239K 86K 285K 90K 545K 300K" at bounding box center [565, 250] width 429 height 343
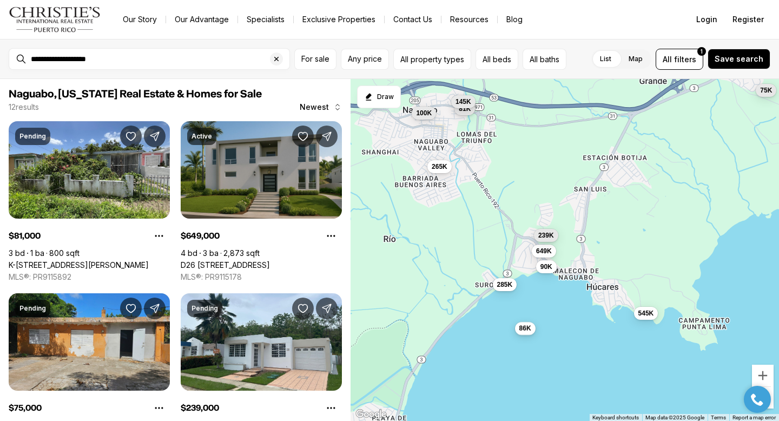
click at [523, 331] on span "86K" at bounding box center [526, 328] width 12 height 9
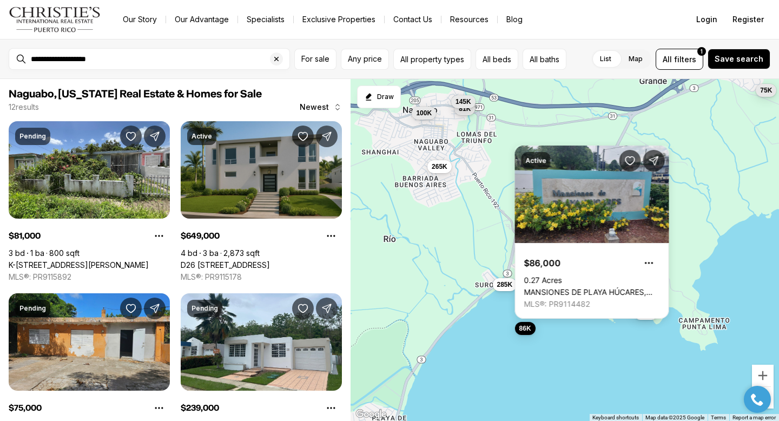
click at [575, 352] on div "265K 81K 145K 100K 698K 649K 239K 86K 285K 90K 545K 75K" at bounding box center [565, 250] width 429 height 343
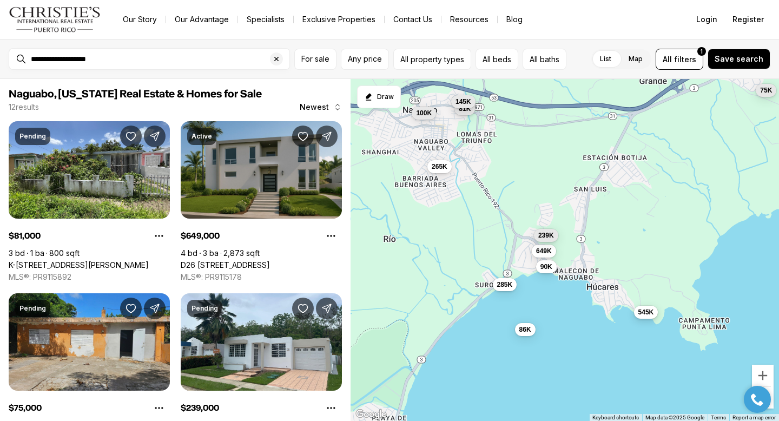
click at [652, 313] on span "545K" at bounding box center [647, 311] width 16 height 9
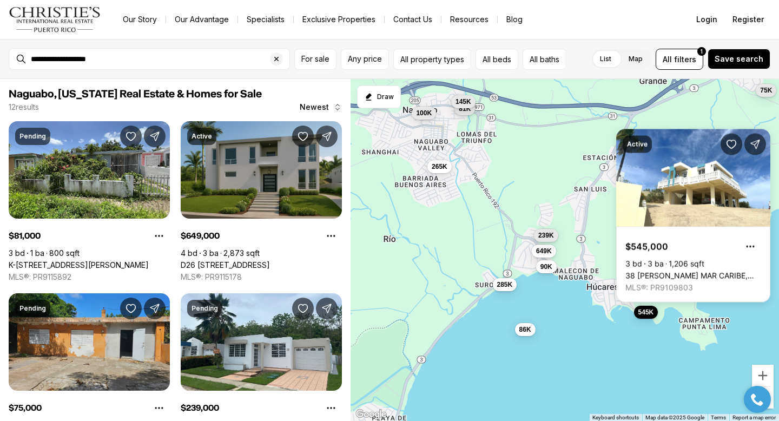
click at [621, 332] on div "265K 81K 145K 100K 698K 649K 239K 86K 285K 90K 545K 75K" at bounding box center [565, 250] width 429 height 343
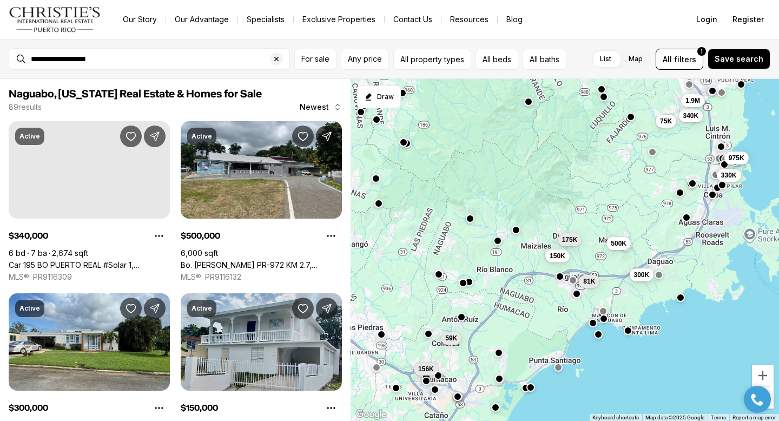
click at [666, 277] on div "81K 300K 500K 75K 340K 1.9M 330K 975K 156K 59K 150K 175K" at bounding box center [565, 250] width 429 height 343
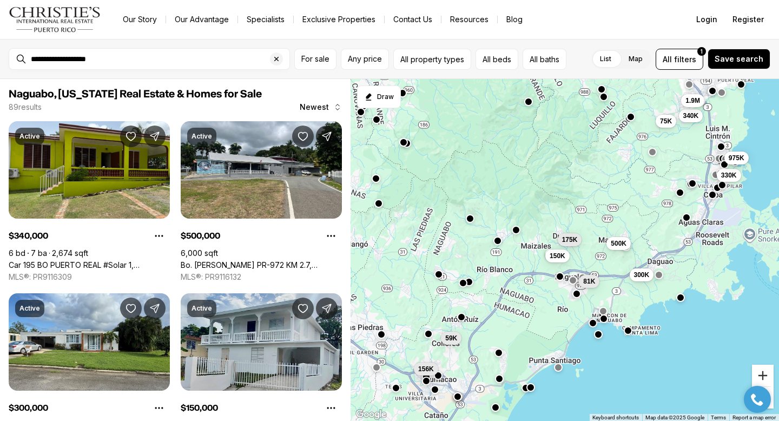
click at [765, 377] on button "Zoom in" at bounding box center [763, 376] width 22 height 22
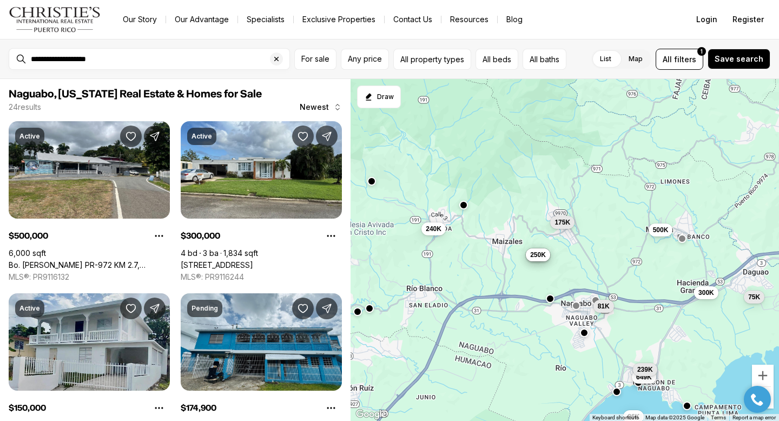
click at [371, 182] on button "button" at bounding box center [371, 181] width 9 height 9
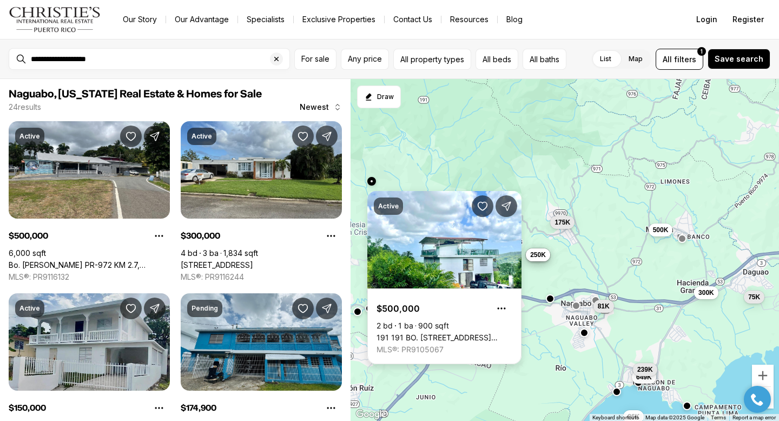
click at [439, 333] on link "191 191 BO. [STREET_ADDRESS][PERSON_NAME]" at bounding box center [445, 338] width 136 height 10
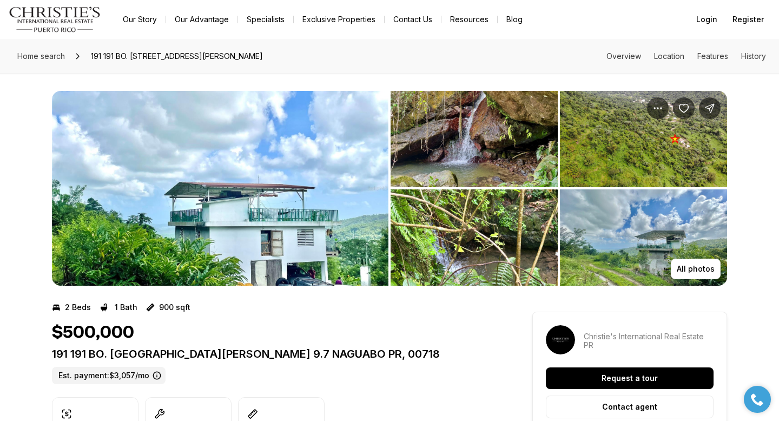
click at [347, 220] on img "View image gallery" at bounding box center [220, 188] width 337 height 195
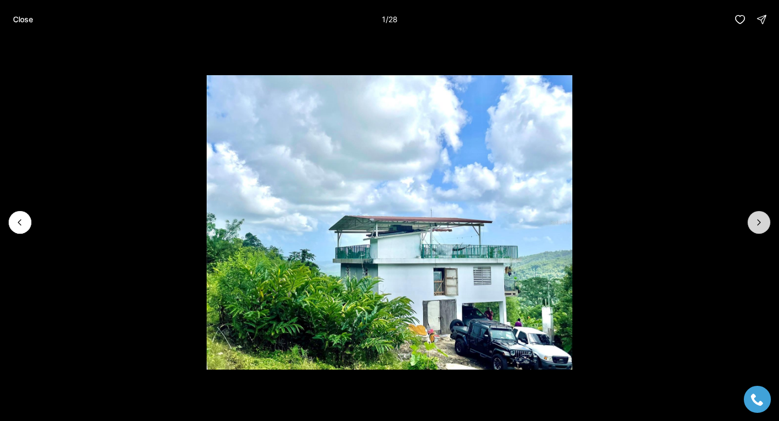
click at [760, 217] on icon "Next slide" at bounding box center [759, 222] width 11 height 11
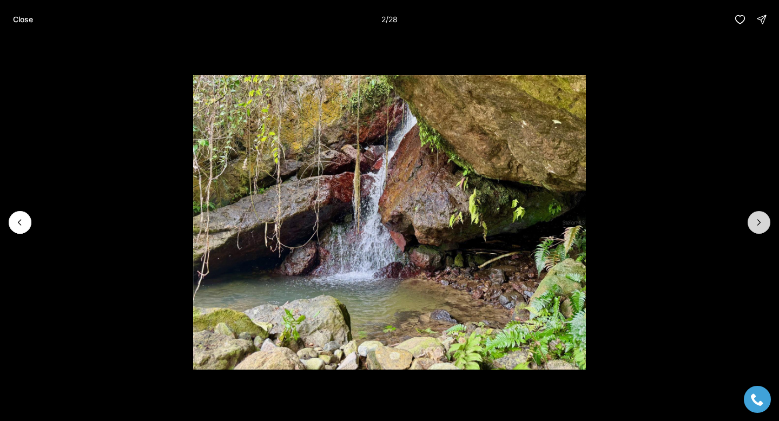
click at [760, 217] on icon "Next slide" at bounding box center [759, 222] width 11 height 11
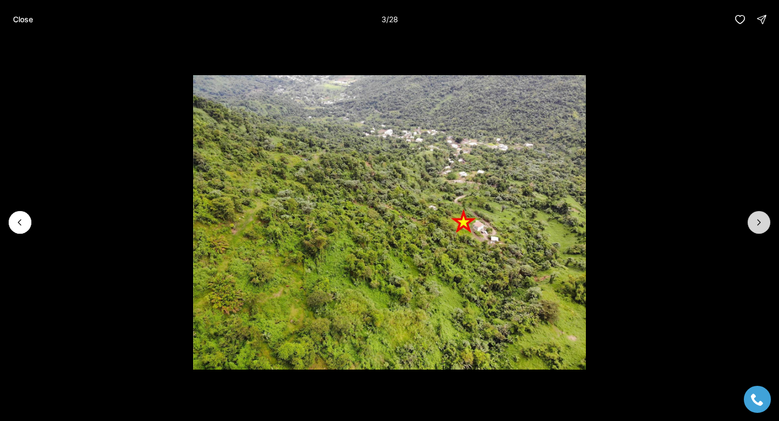
click at [760, 217] on icon "Next slide" at bounding box center [759, 222] width 11 height 11
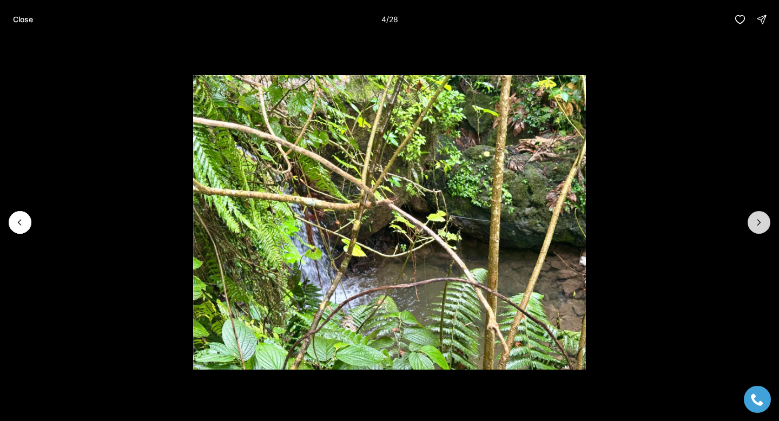
click at [760, 217] on icon "Next slide" at bounding box center [759, 222] width 11 height 11
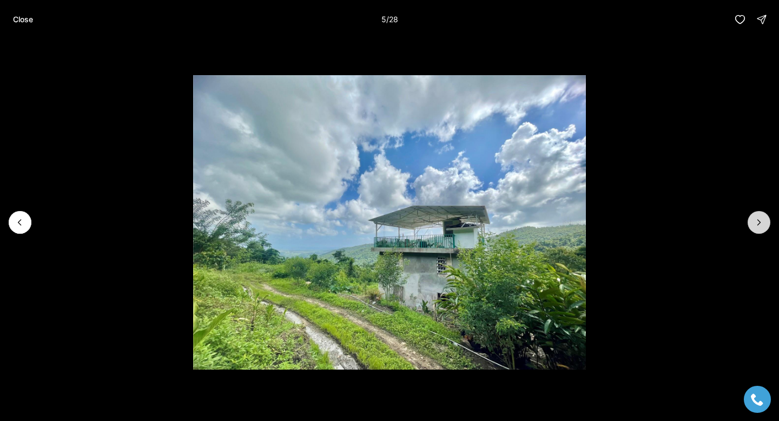
click at [760, 217] on icon "Next slide" at bounding box center [759, 222] width 11 height 11
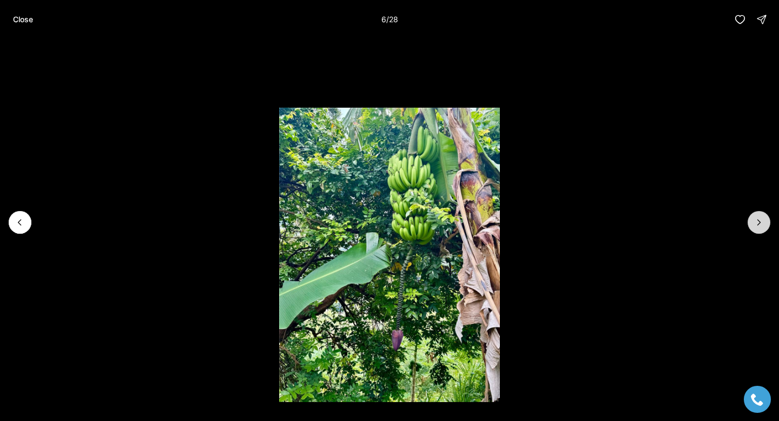
click at [760, 217] on icon "Next slide" at bounding box center [759, 222] width 11 height 11
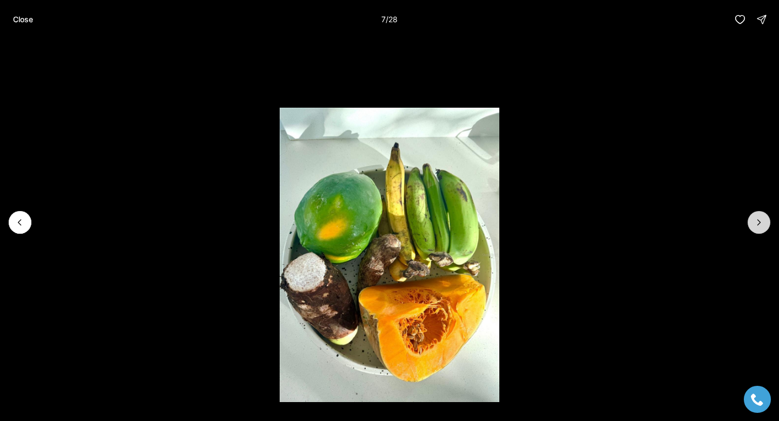
click at [760, 217] on icon "Next slide" at bounding box center [759, 222] width 11 height 11
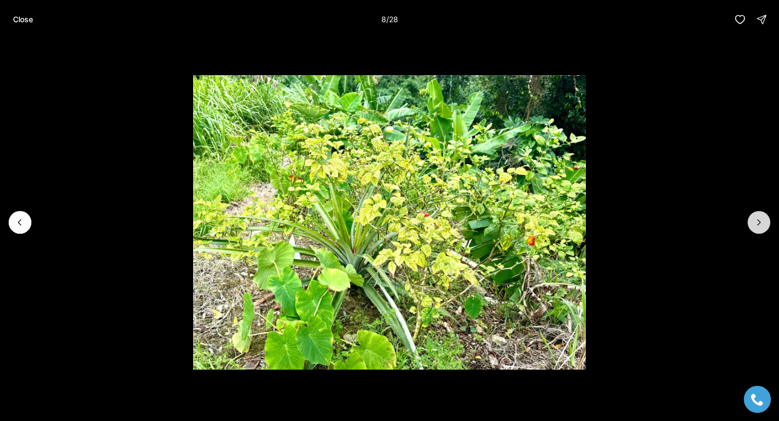
click at [760, 217] on icon "Next slide" at bounding box center [759, 222] width 11 height 11
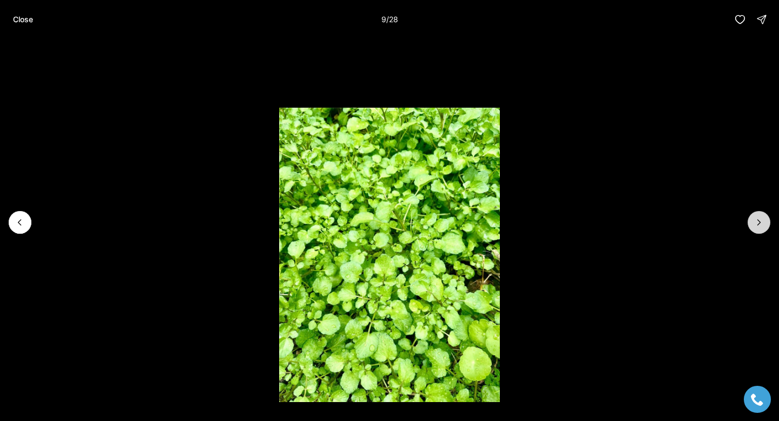
click at [760, 217] on icon "Next slide" at bounding box center [759, 222] width 11 height 11
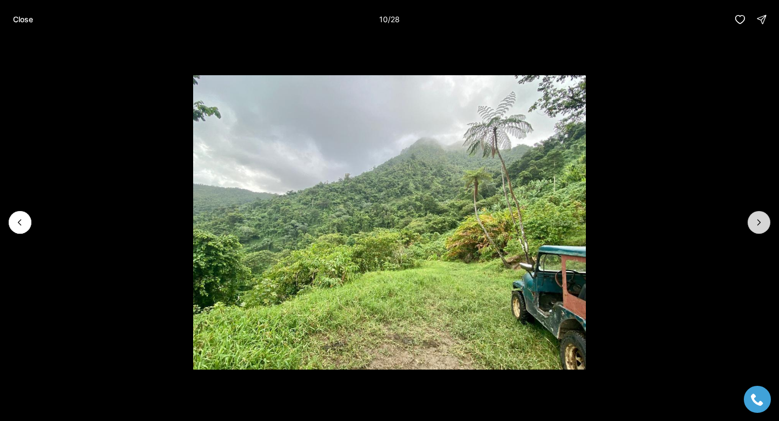
click at [759, 216] on button "Next slide" at bounding box center [759, 222] width 23 height 23
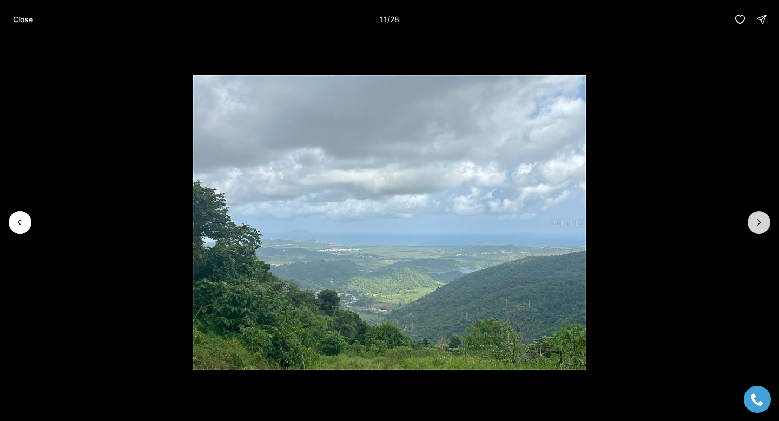
click at [759, 216] on button "Next slide" at bounding box center [759, 222] width 23 height 23
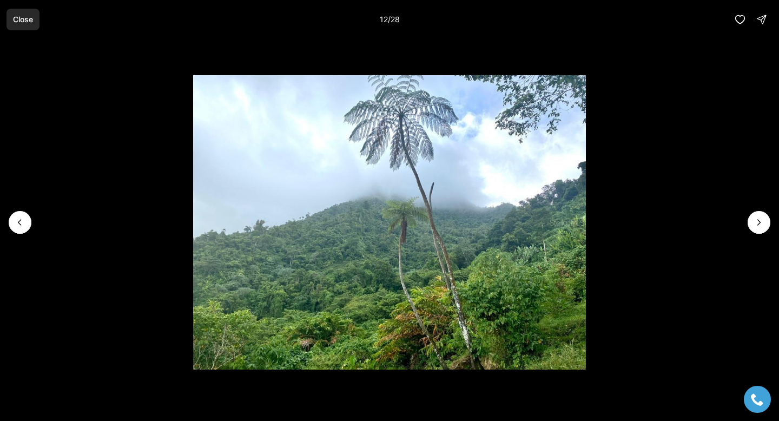
click at [16, 15] on p "Close" at bounding box center [23, 19] width 20 height 9
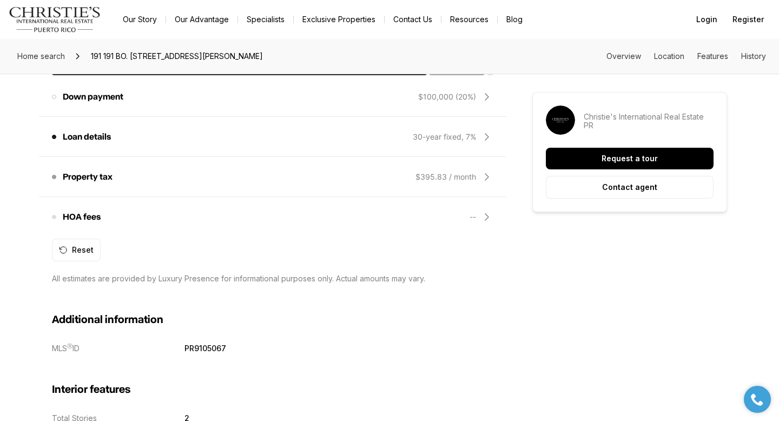
scroll to position [945, 0]
